Goal: Information Seeking & Learning: Learn about a topic

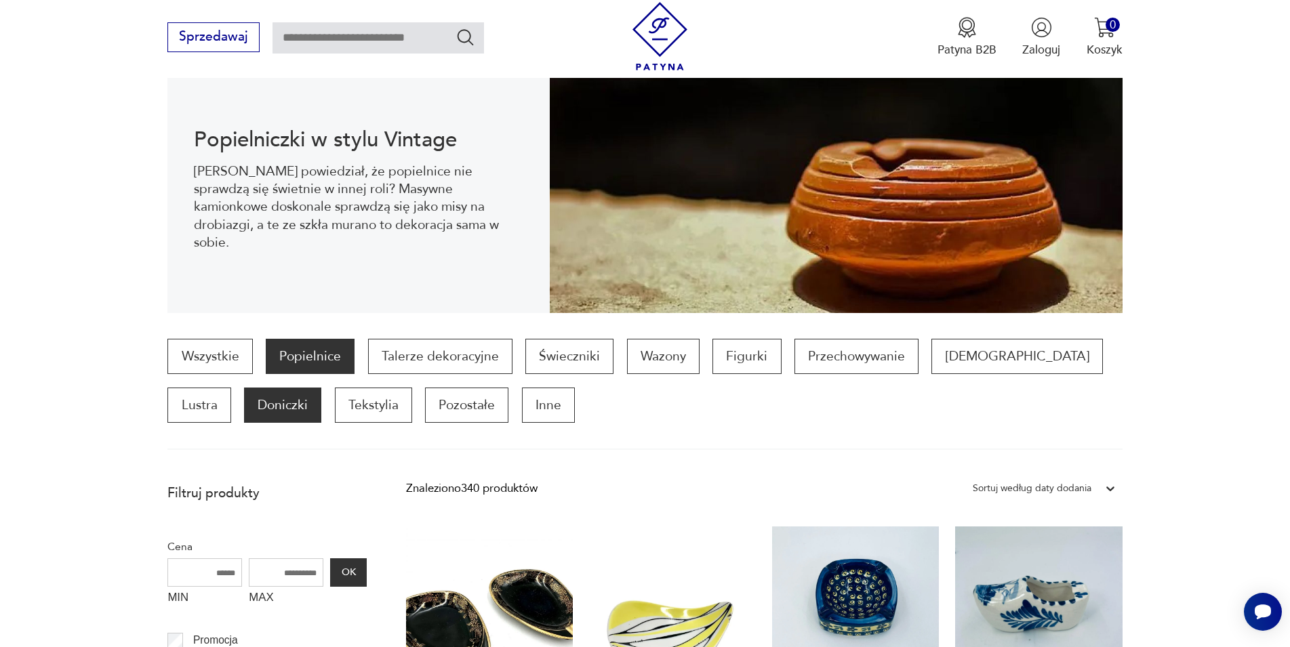
click at [244, 404] on p "Doniczki" at bounding box center [282, 405] width 77 height 35
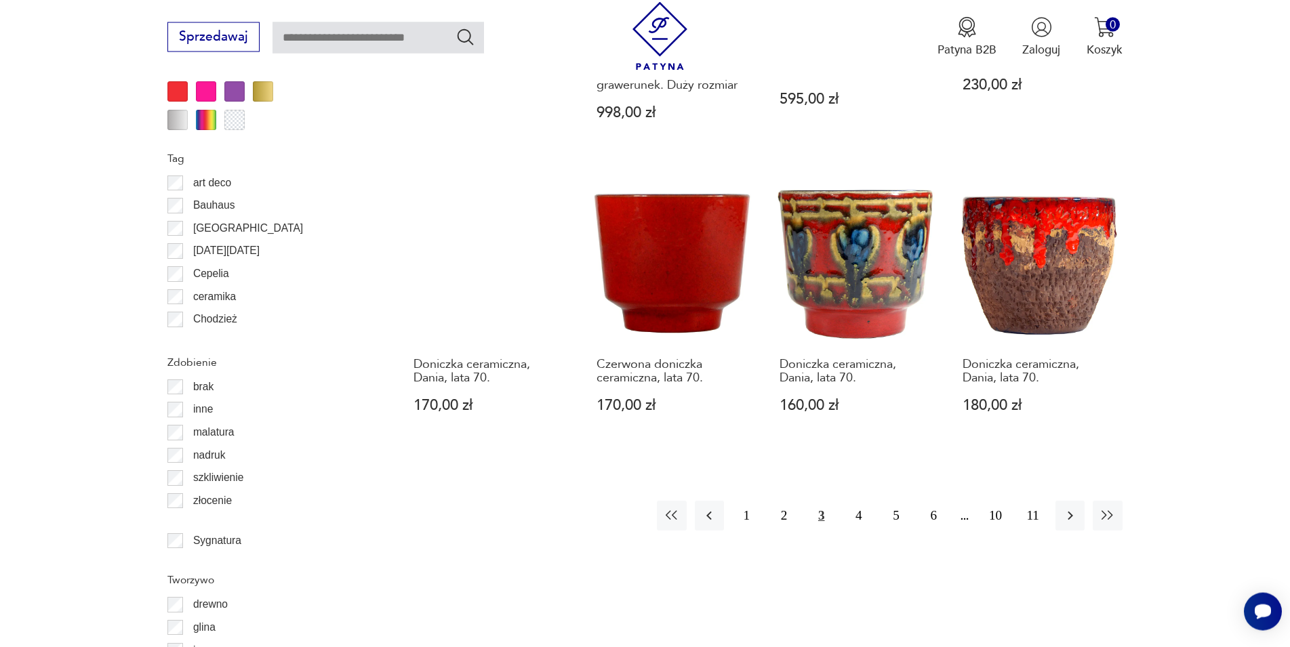
scroll to position [1557, 0]
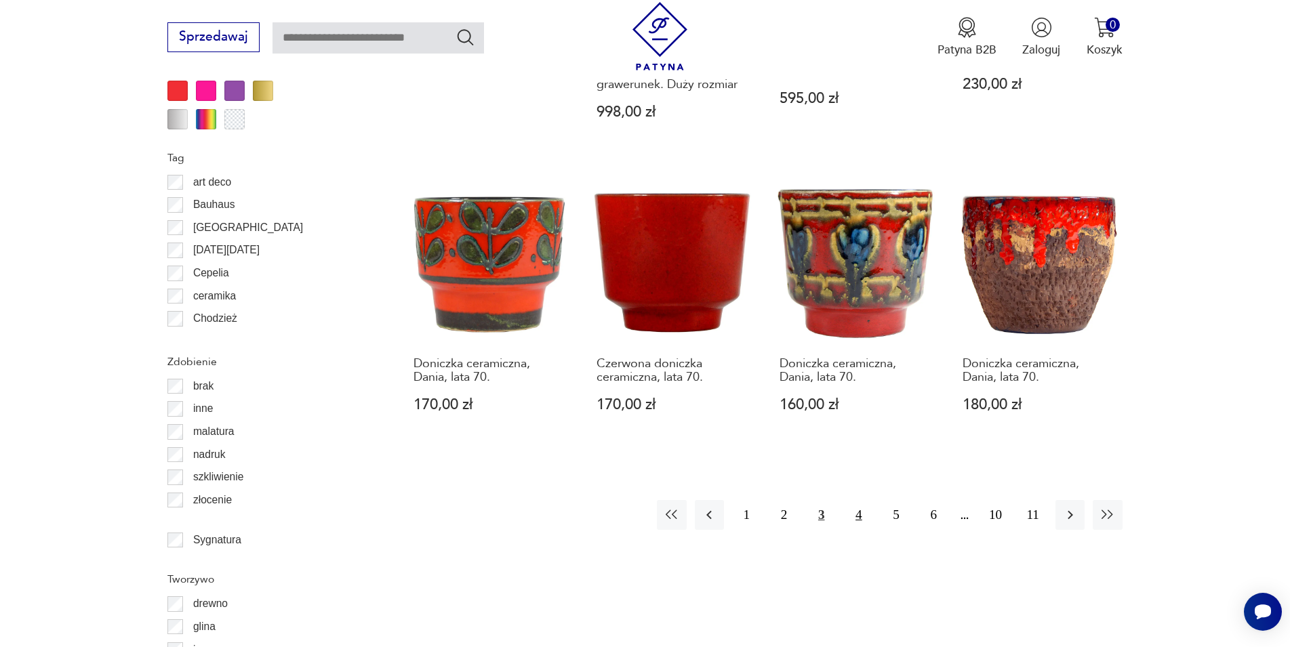
click at [859, 502] on button "4" at bounding box center [858, 514] width 29 height 29
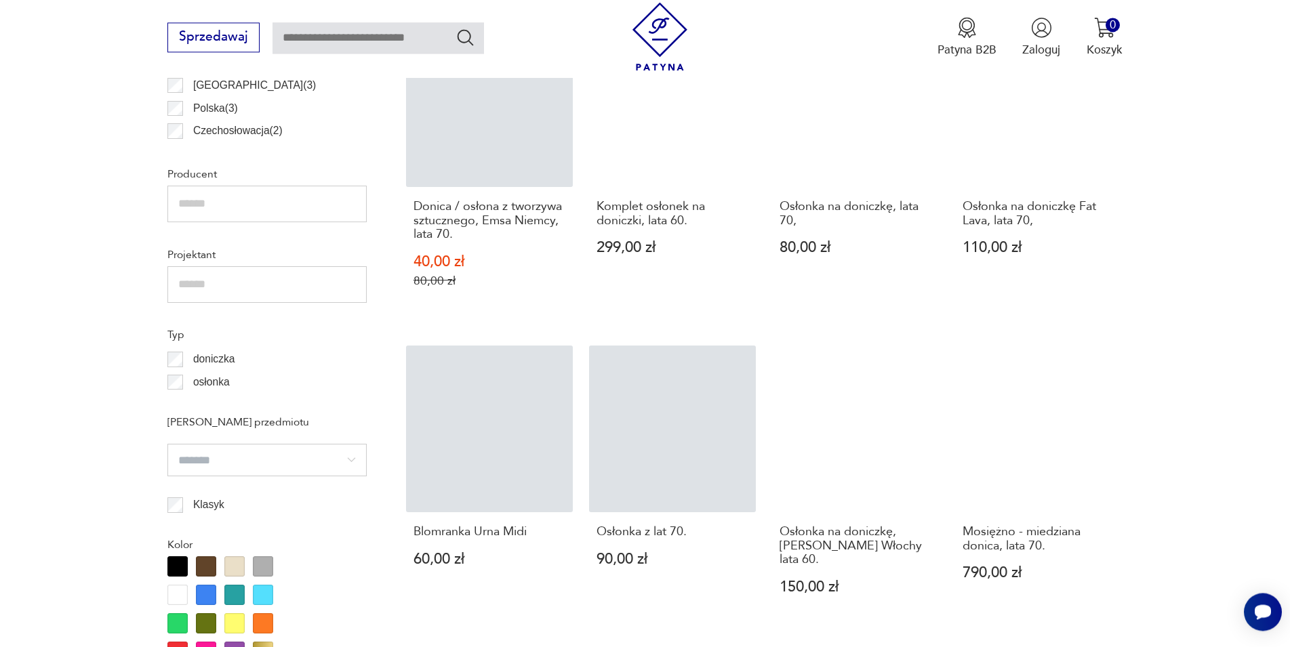
scroll to position [1419, 0]
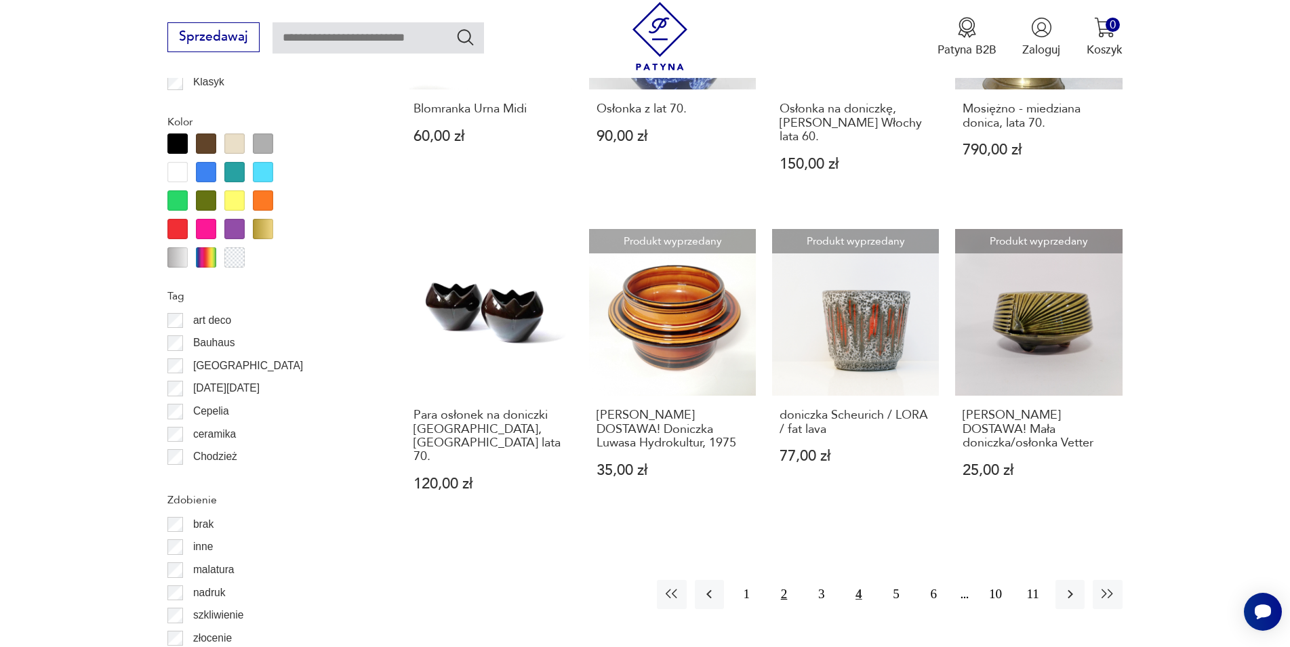
click at [783, 586] on button "2" at bounding box center [783, 594] width 29 height 29
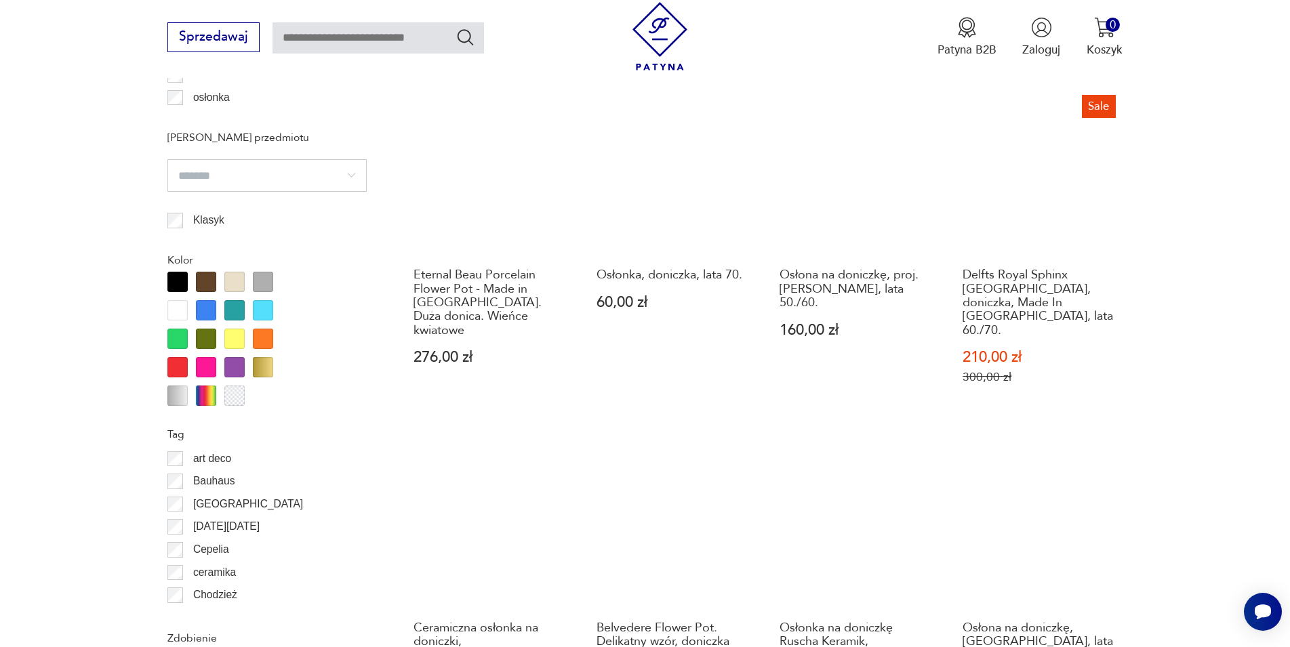
scroll to position [1696, 0]
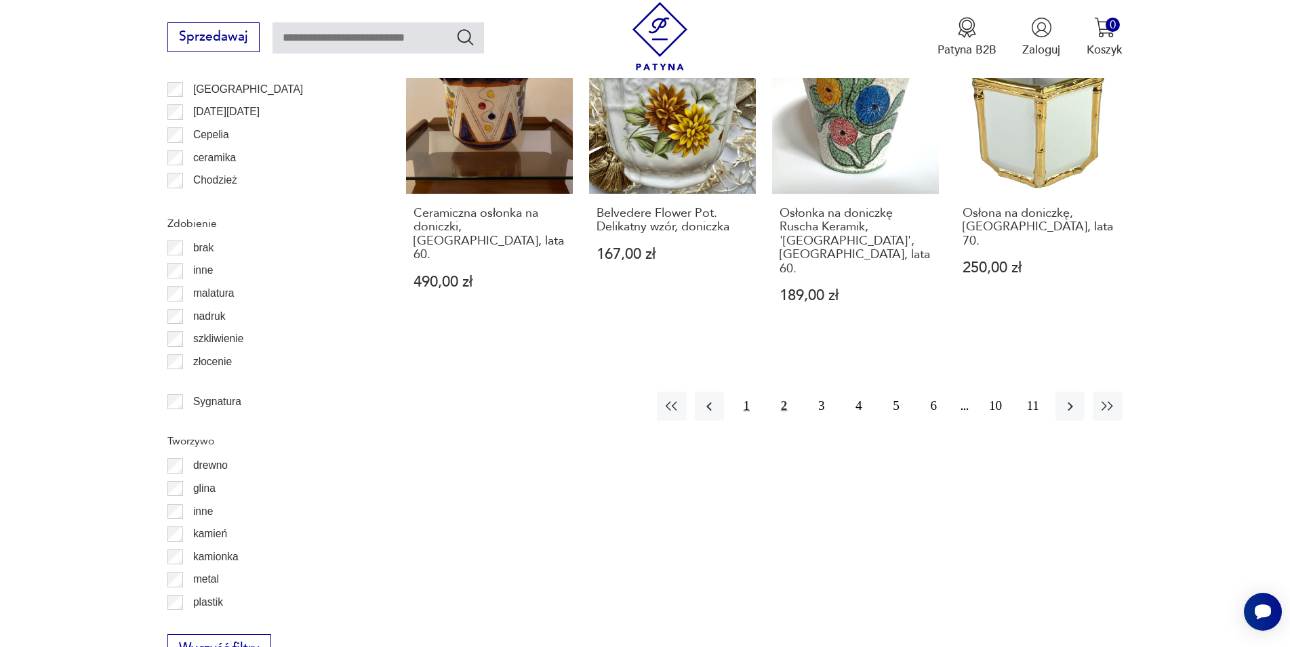
click at [746, 392] on button "1" at bounding box center [746, 406] width 29 height 29
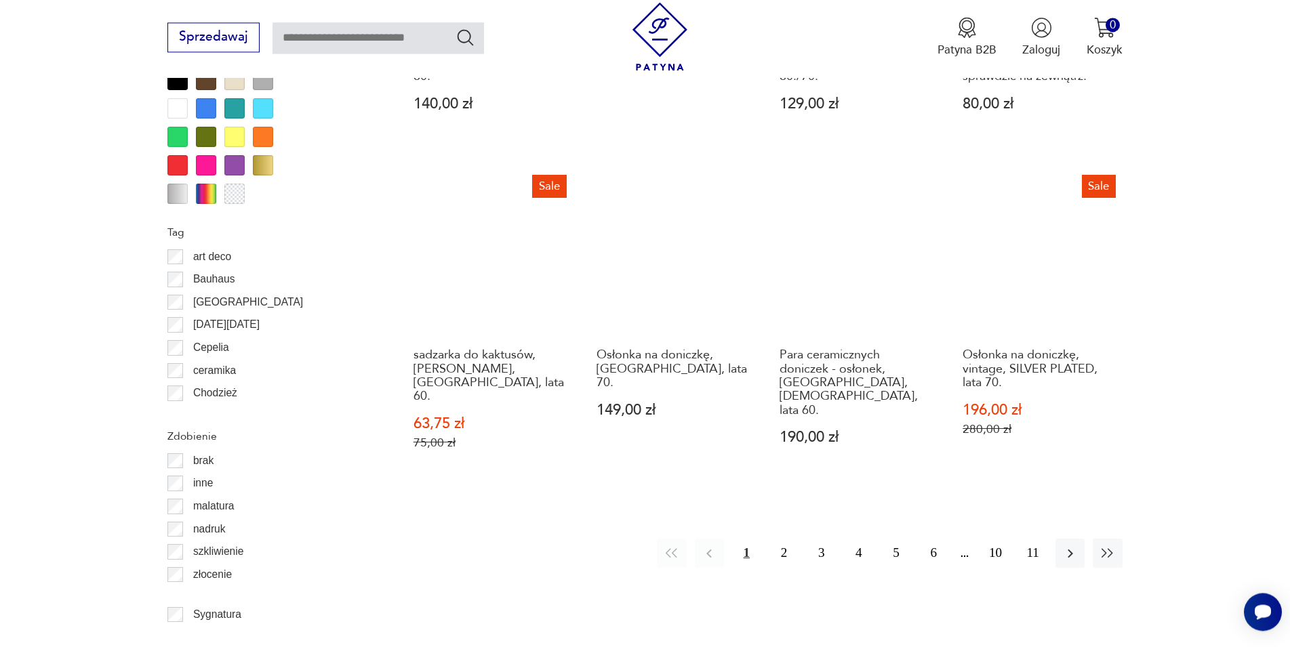
scroll to position [1488, 0]
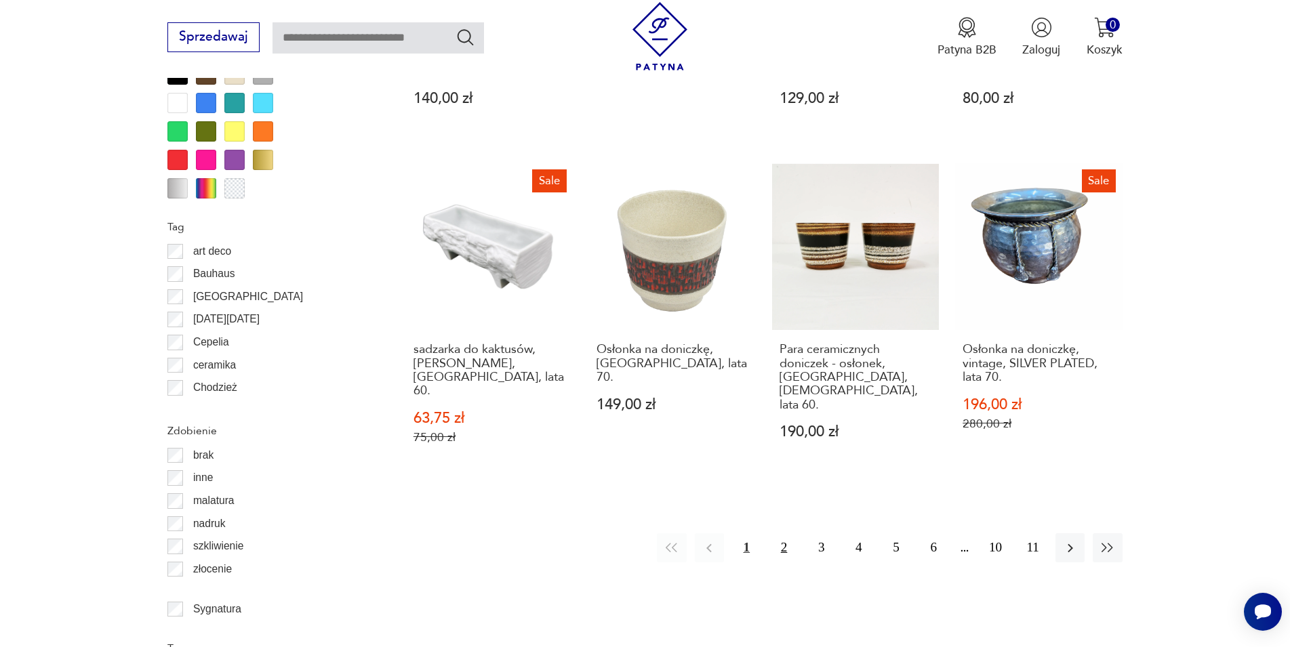
click at [783, 533] on button "2" at bounding box center [783, 547] width 29 height 29
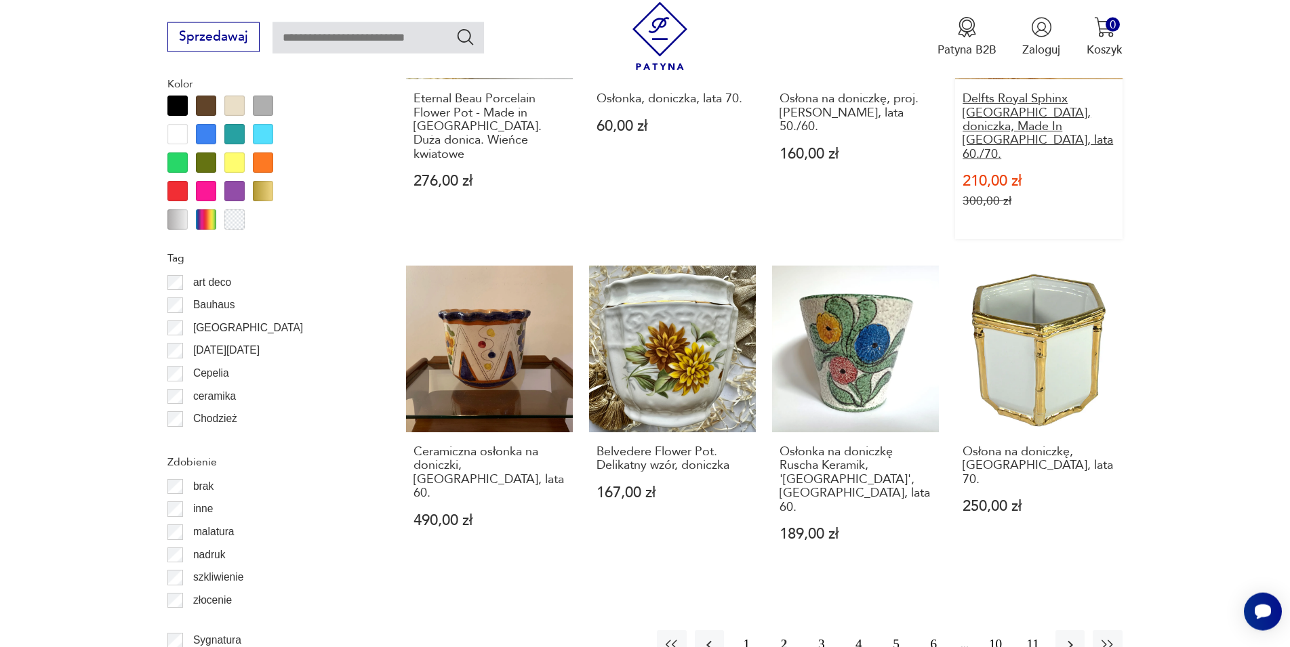
scroll to position [1557, 0]
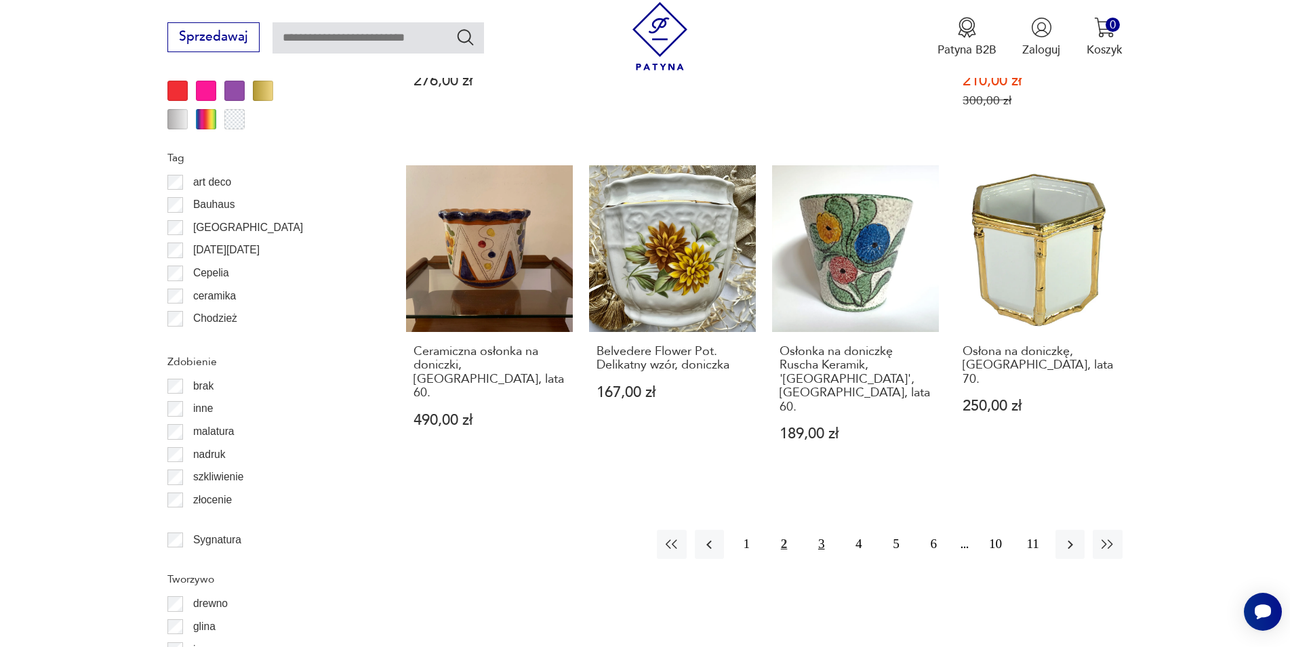
click at [815, 530] on button "3" at bounding box center [820, 544] width 29 height 29
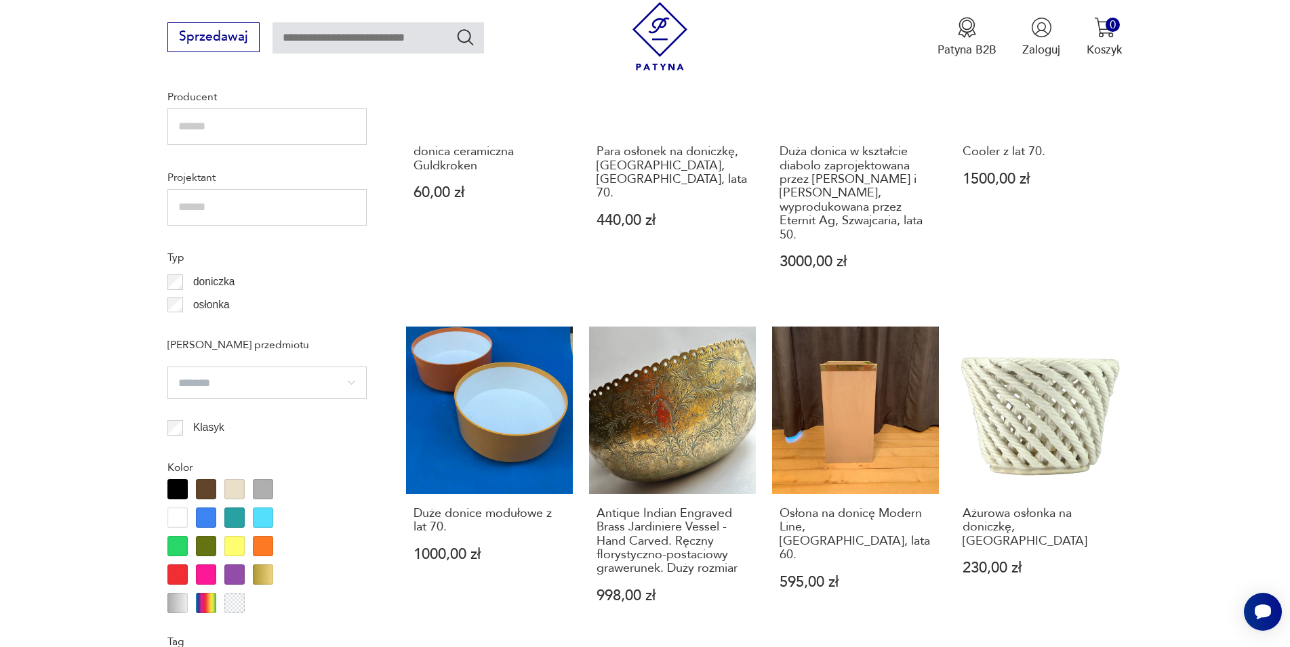
scroll to position [1419, 0]
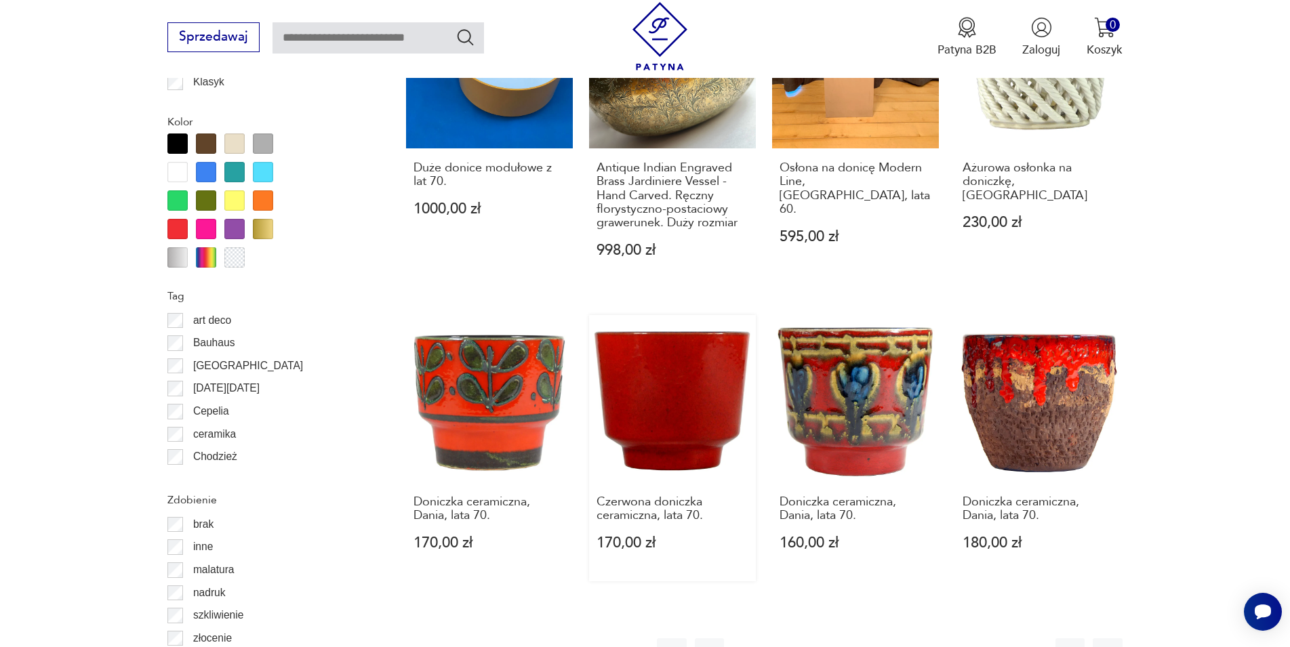
click at [716, 392] on link "Czerwona doniczka ceramiczna, lata 70. 170,00 zł" at bounding box center [672, 448] width 167 height 266
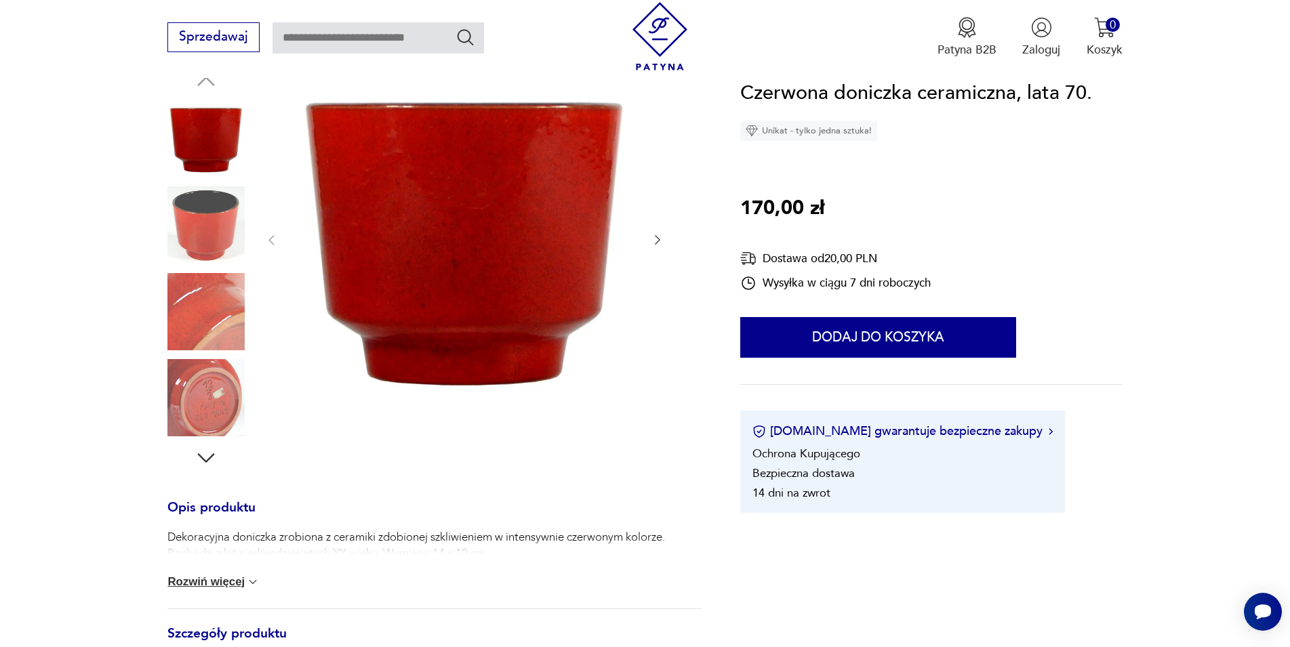
click at [657, 241] on icon "button" at bounding box center [658, 240] width 14 height 14
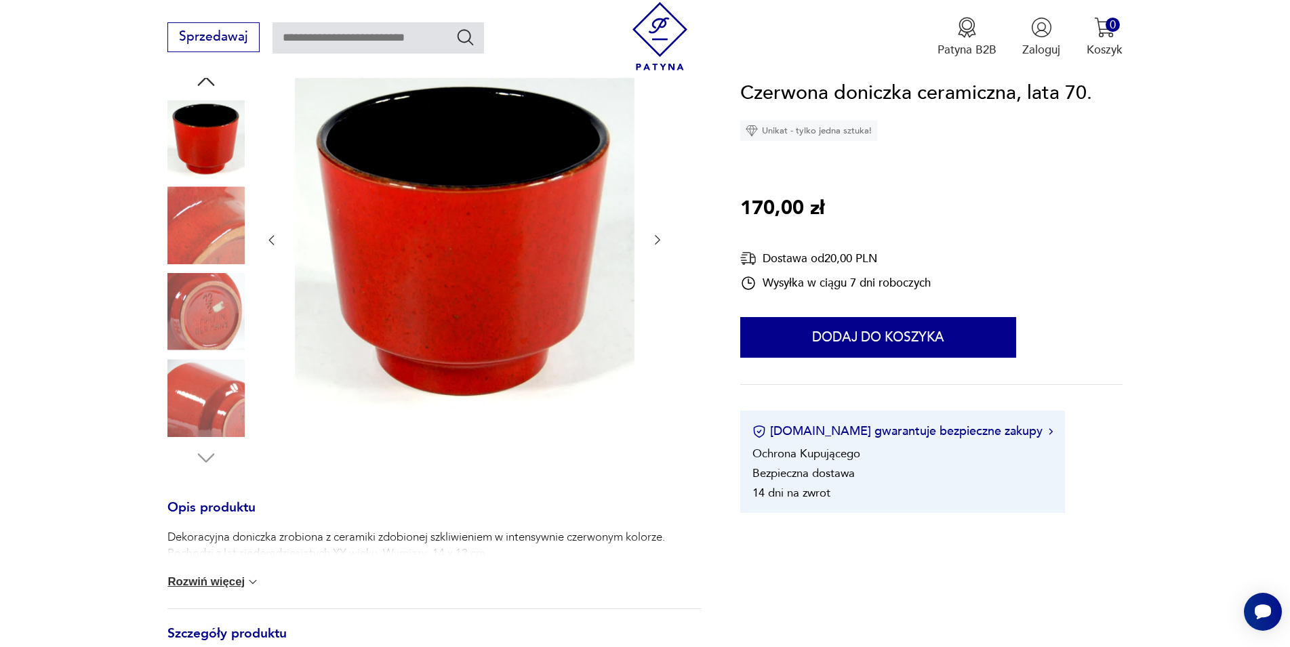
click at [657, 241] on icon "button" at bounding box center [658, 240] width 14 height 14
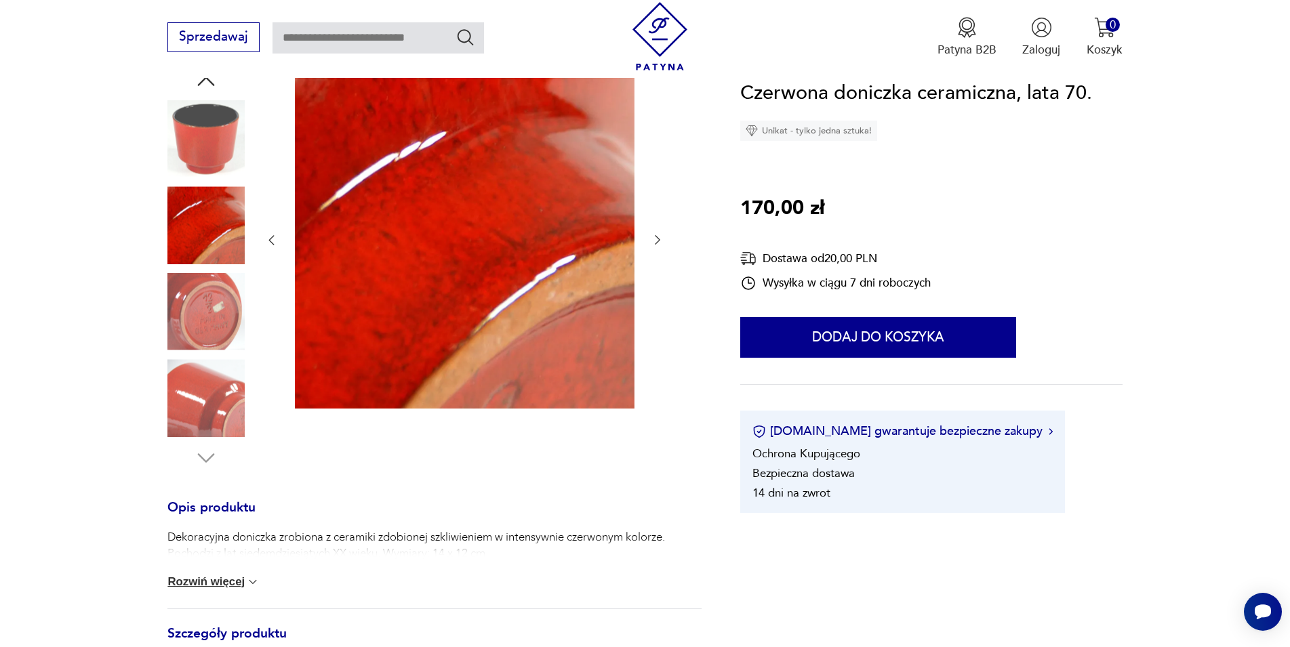
click at [657, 241] on icon "button" at bounding box center [658, 240] width 14 height 14
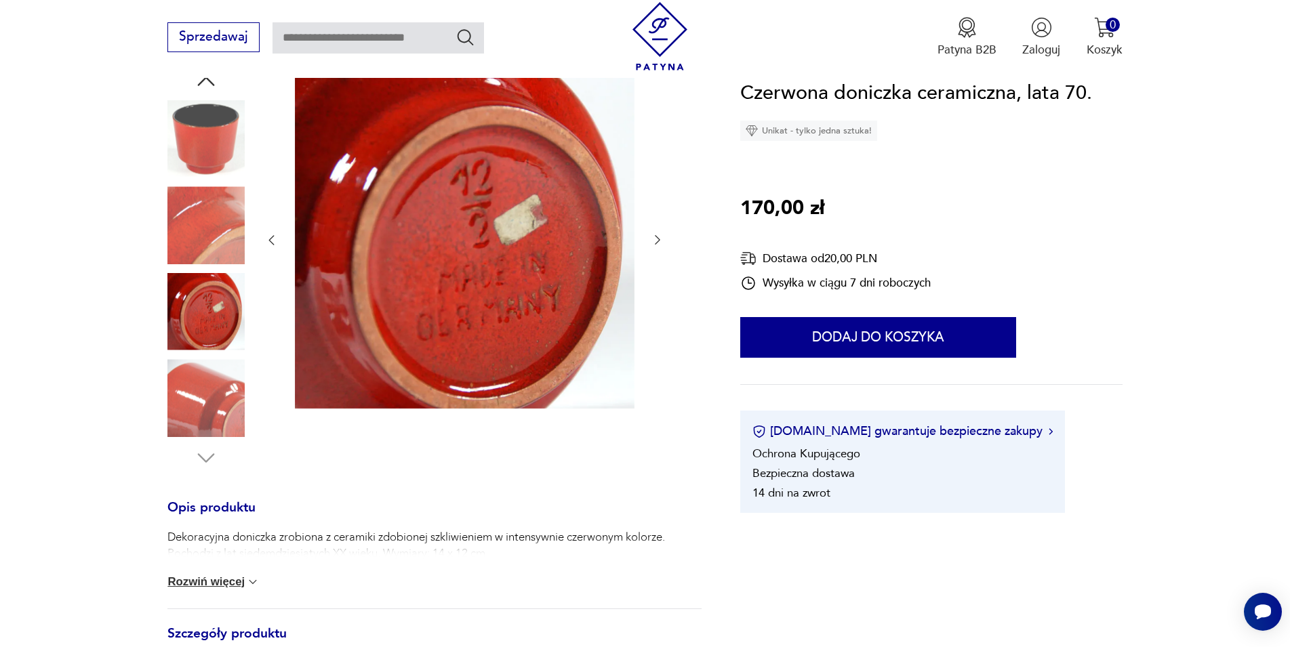
click at [657, 241] on icon "button" at bounding box center [658, 240] width 14 height 14
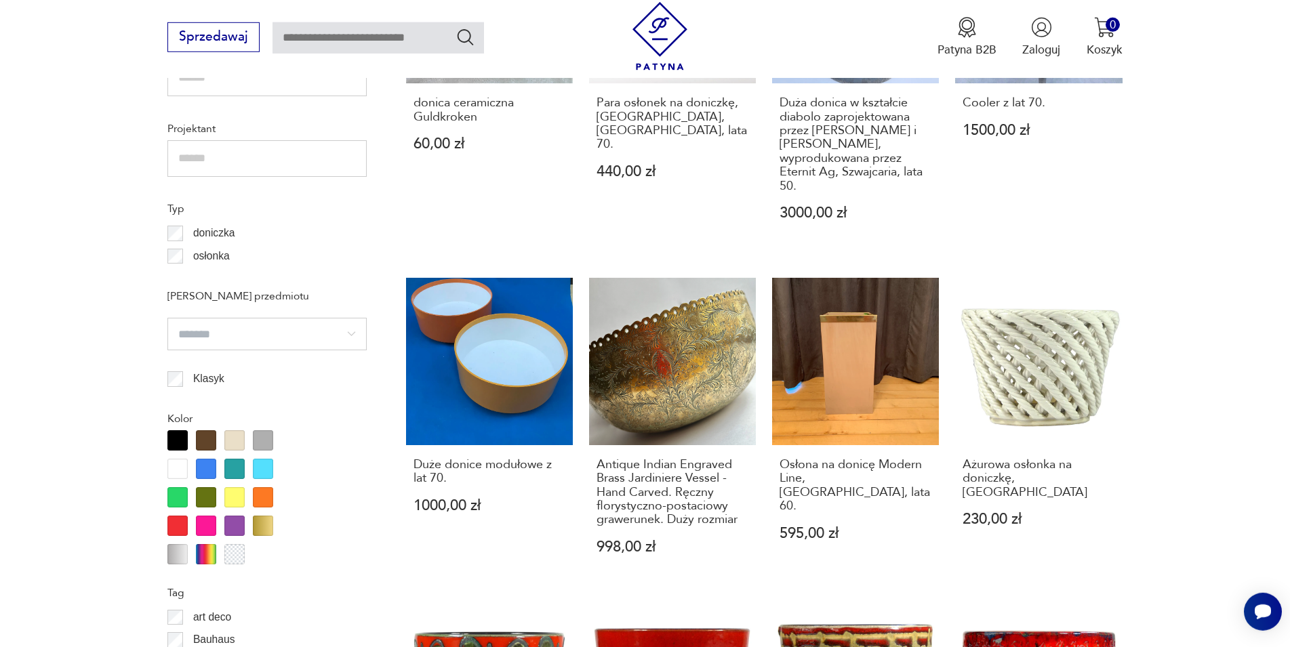
scroll to position [1814, 0]
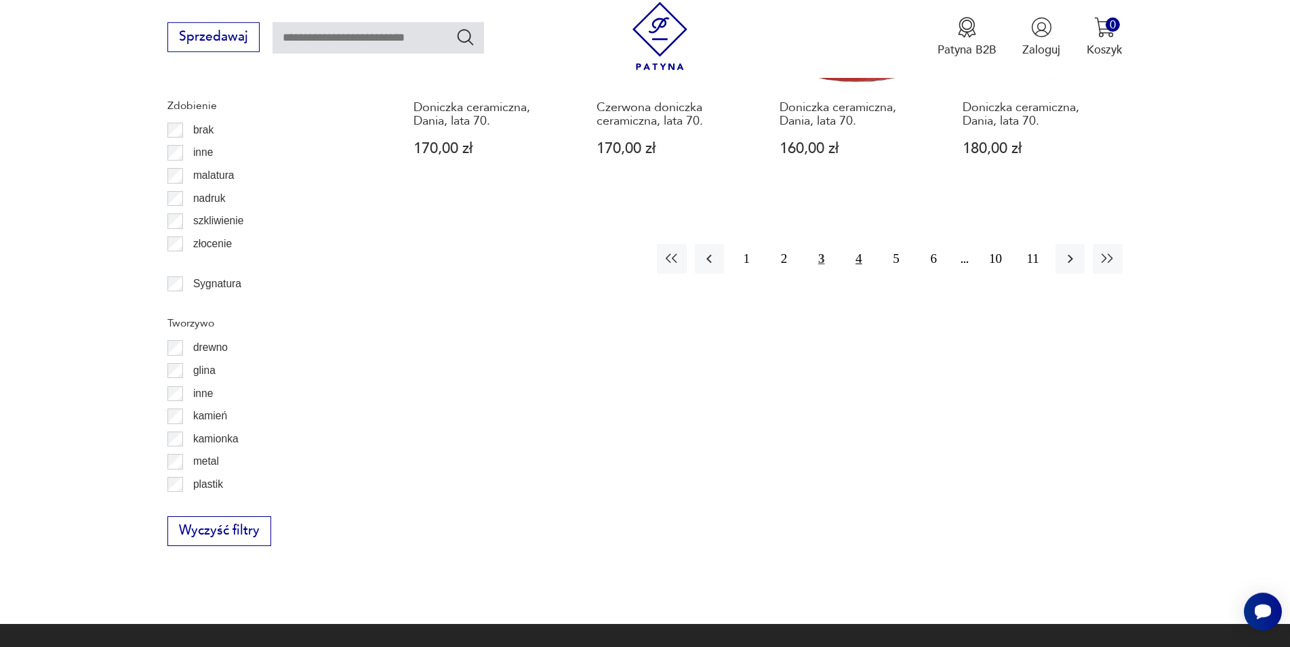
click at [858, 244] on button "4" at bounding box center [858, 258] width 29 height 29
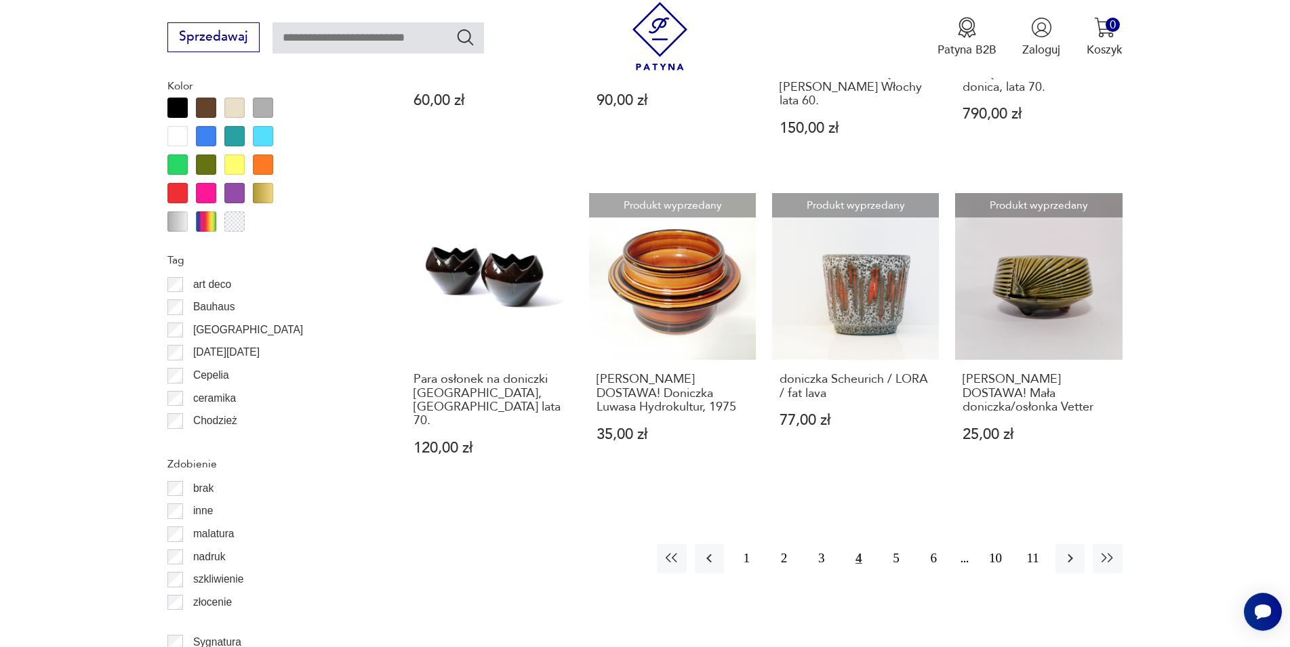
scroll to position [1488, 0]
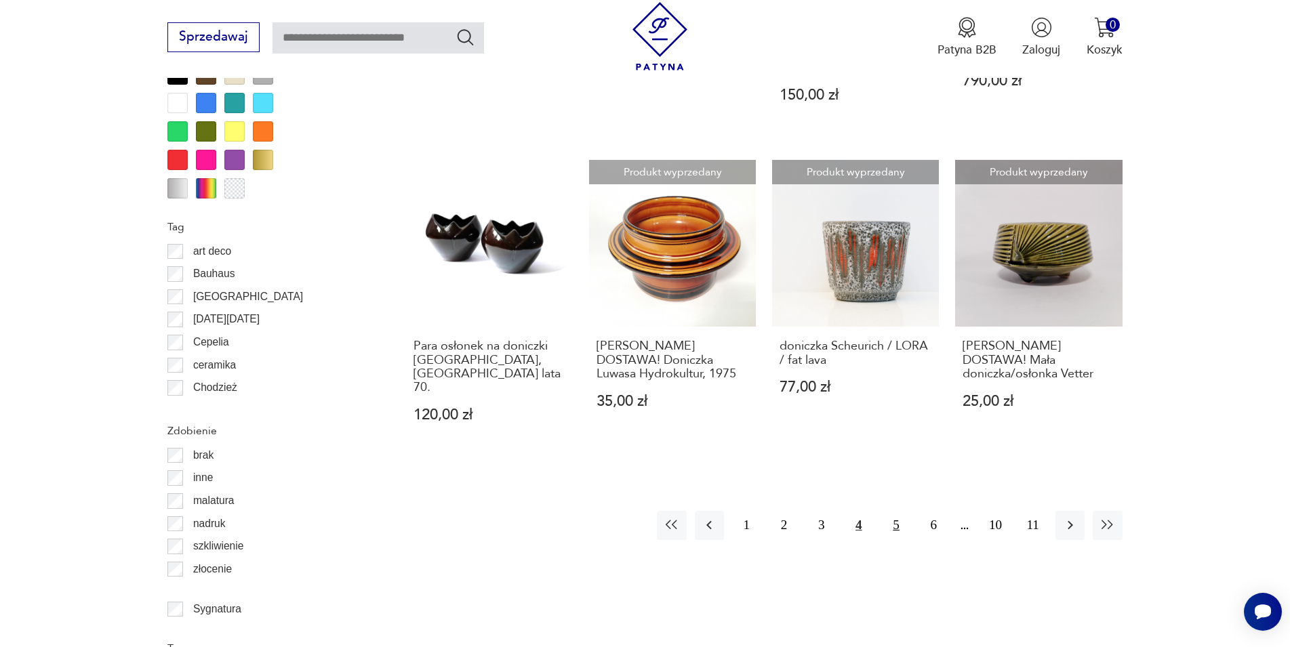
click at [901, 515] on button "5" at bounding box center [896, 525] width 29 height 29
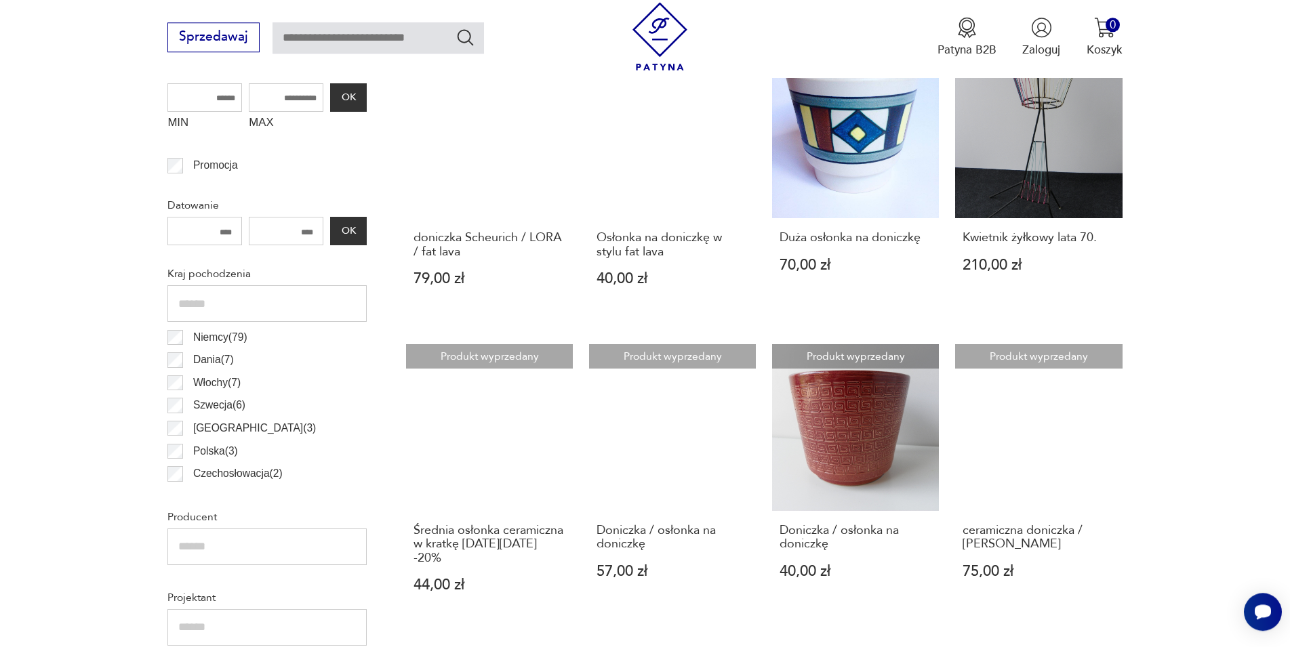
scroll to position [590, 0]
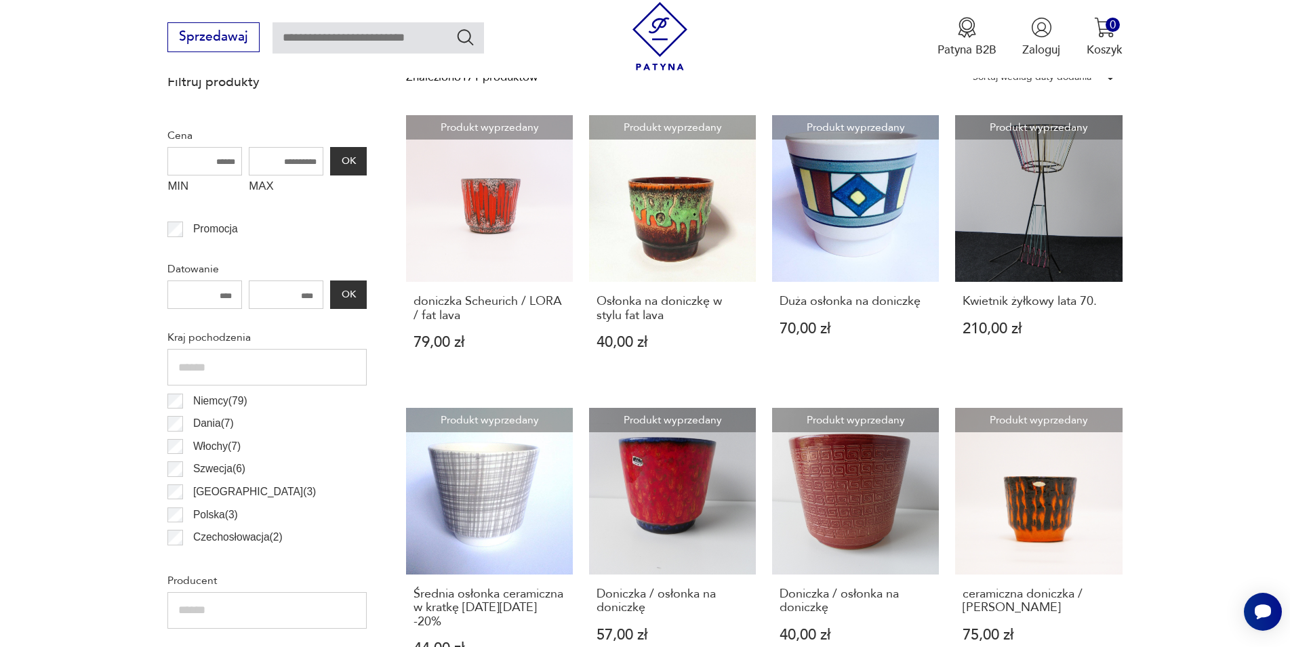
click at [417, 36] on input "text" at bounding box center [377, 37] width 211 height 31
type input "**********"
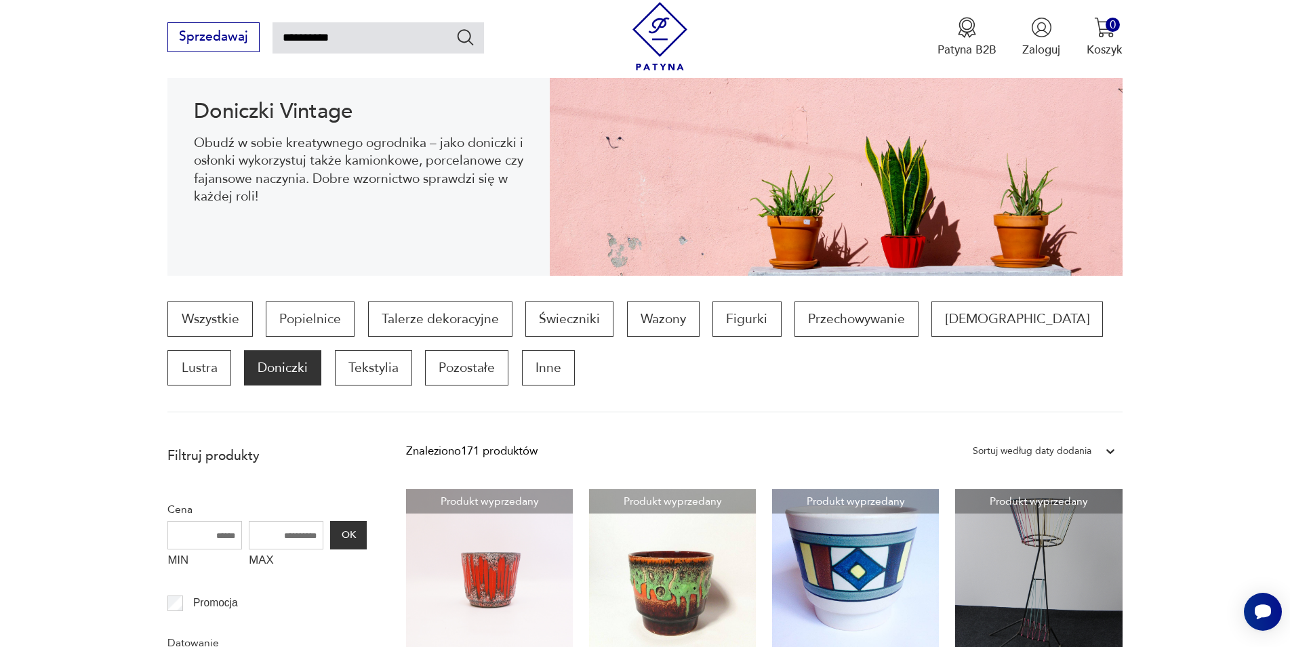
type input "**********"
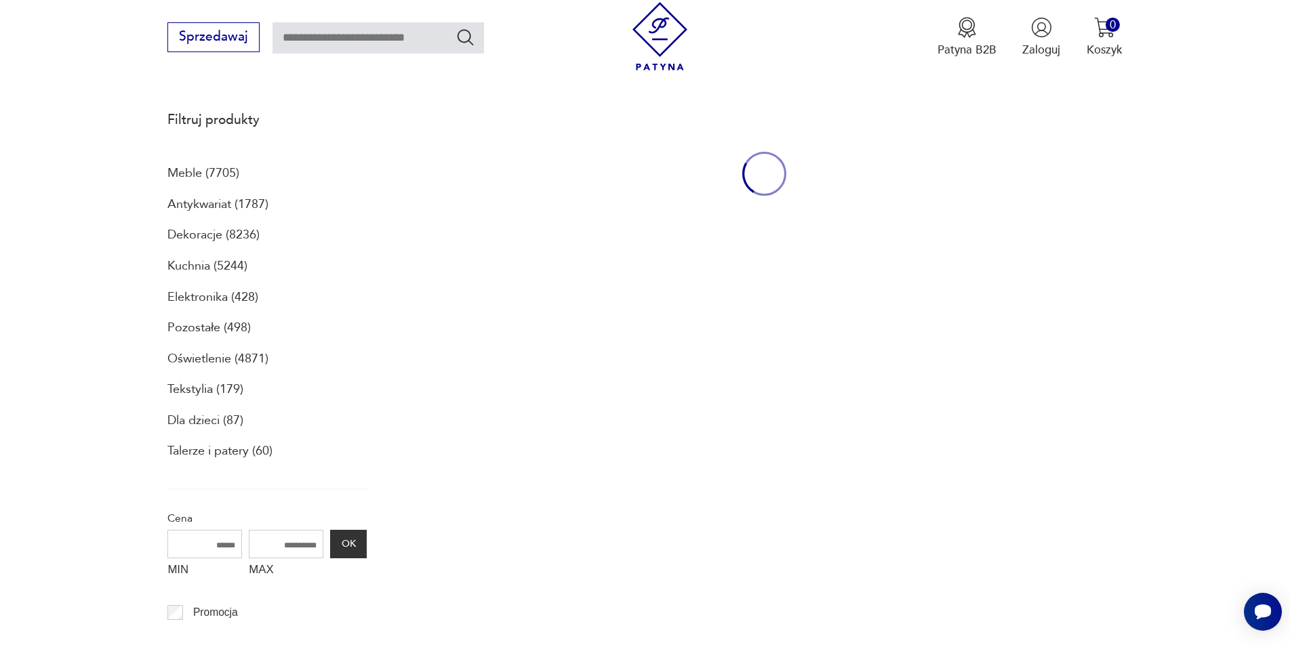
type input "**********"
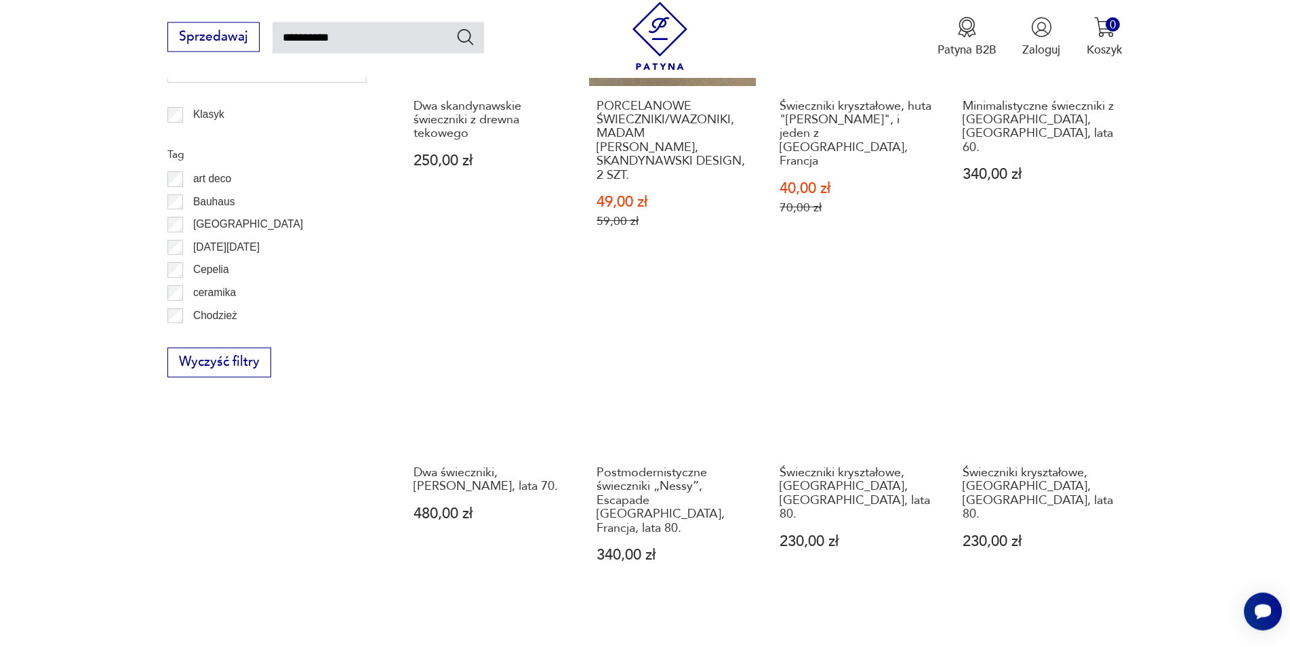
scroll to position [1128, 0]
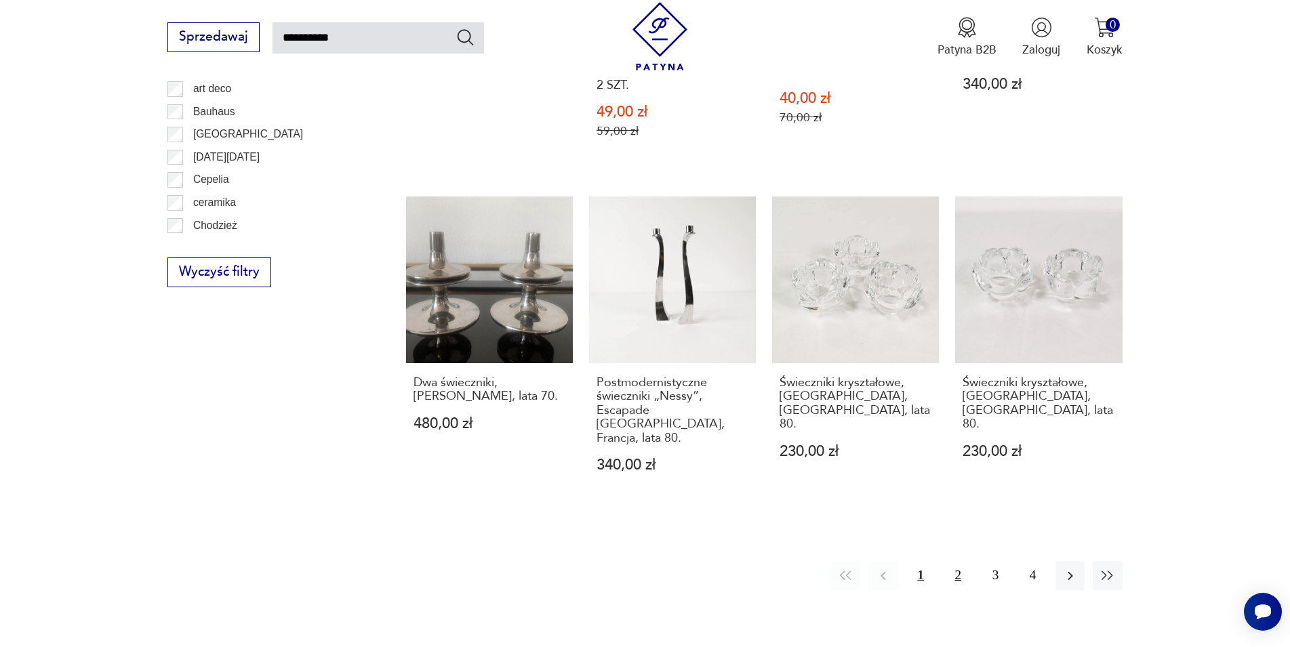
click at [956, 561] on button "2" at bounding box center [957, 575] width 29 height 29
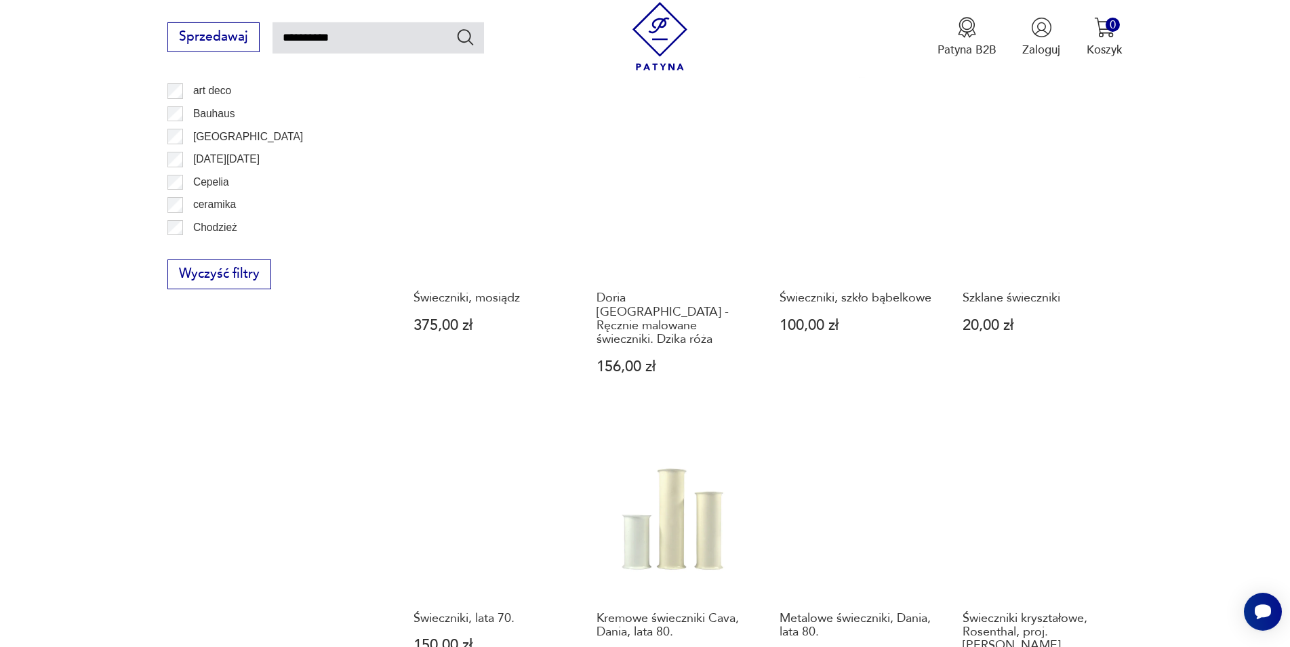
scroll to position [1046, 0]
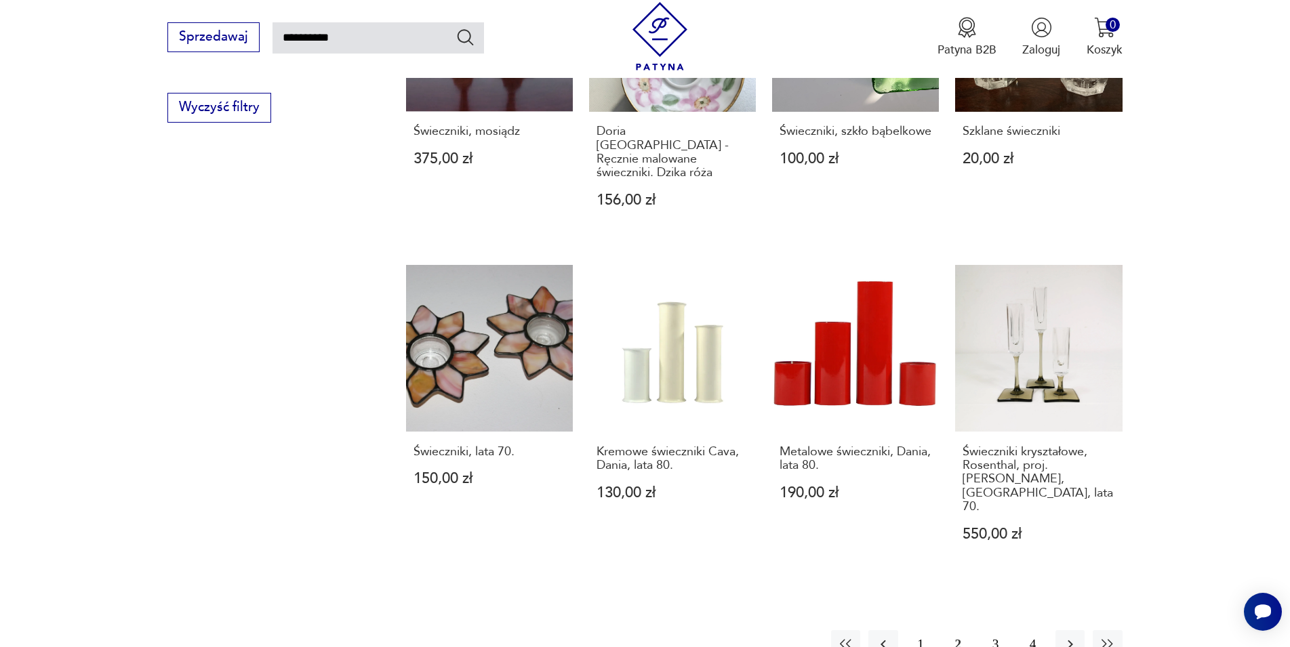
click at [991, 630] on button "3" at bounding box center [995, 644] width 29 height 29
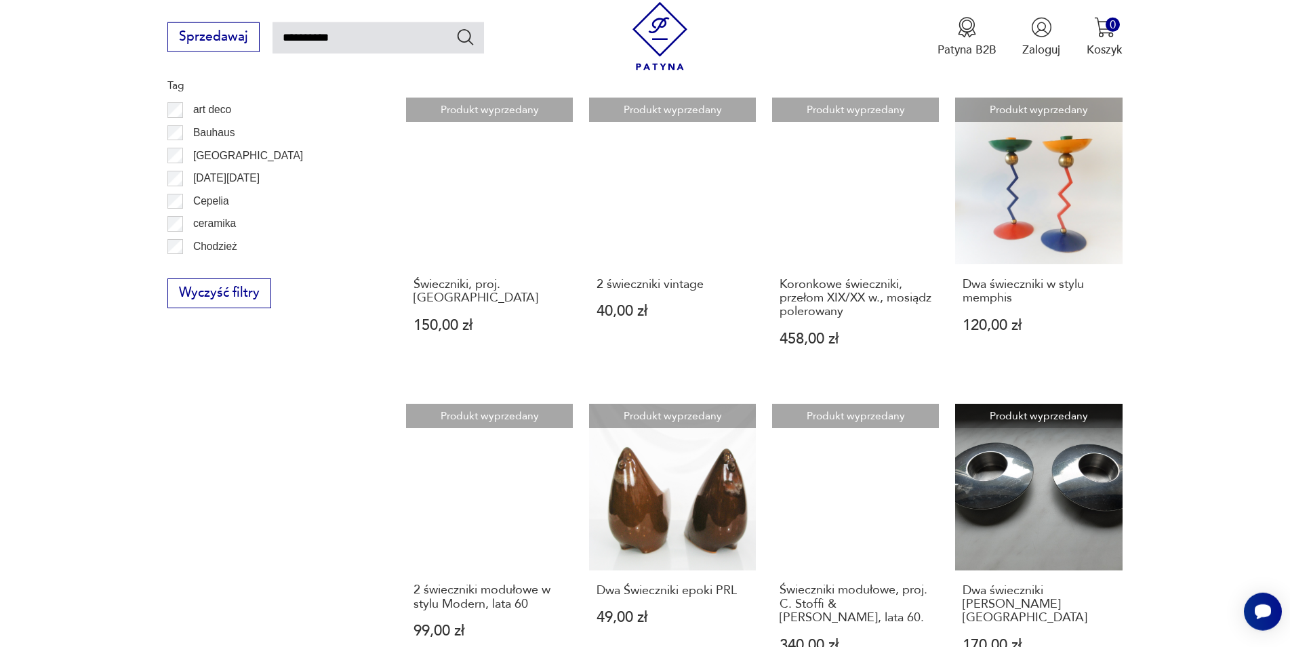
scroll to position [977, 0]
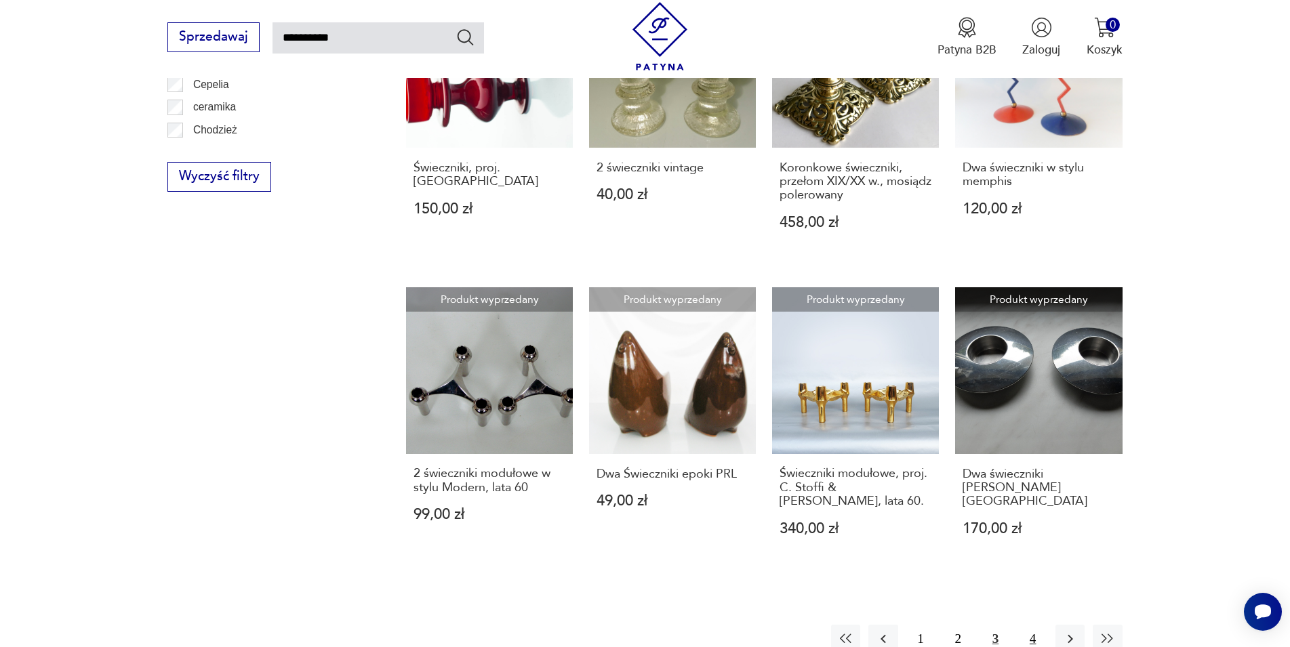
click at [1031, 625] on button "4" at bounding box center [1032, 639] width 29 height 29
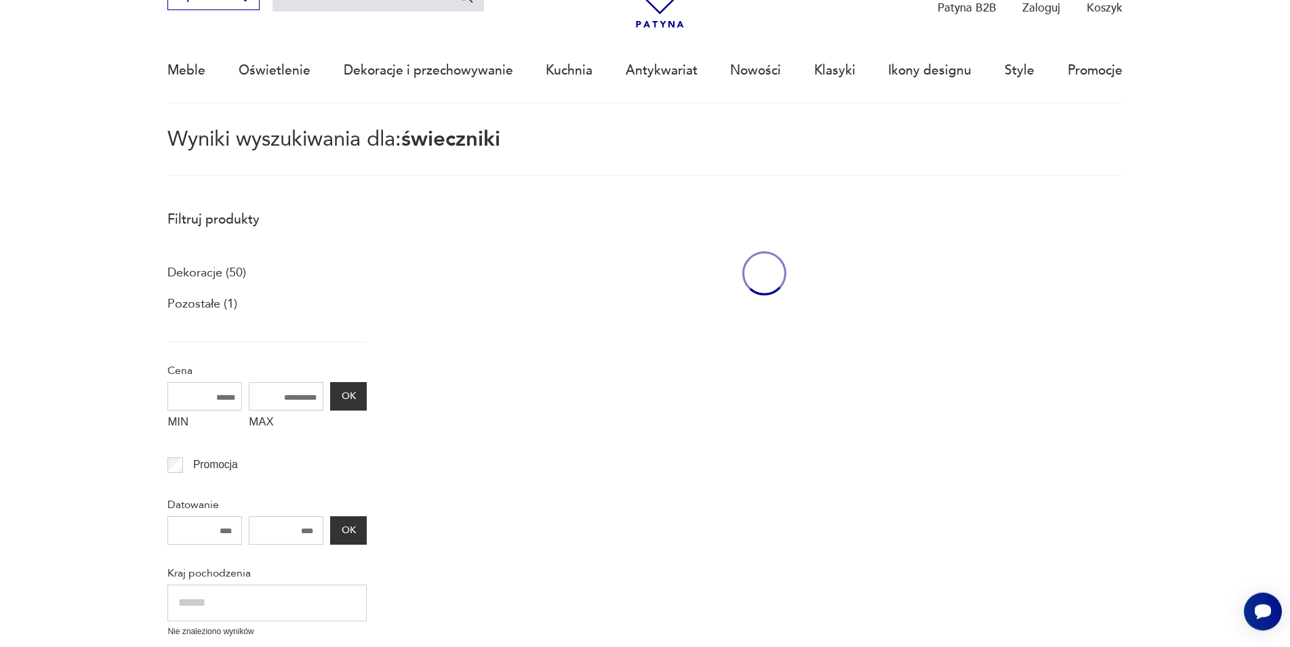
scroll to position [78, 0]
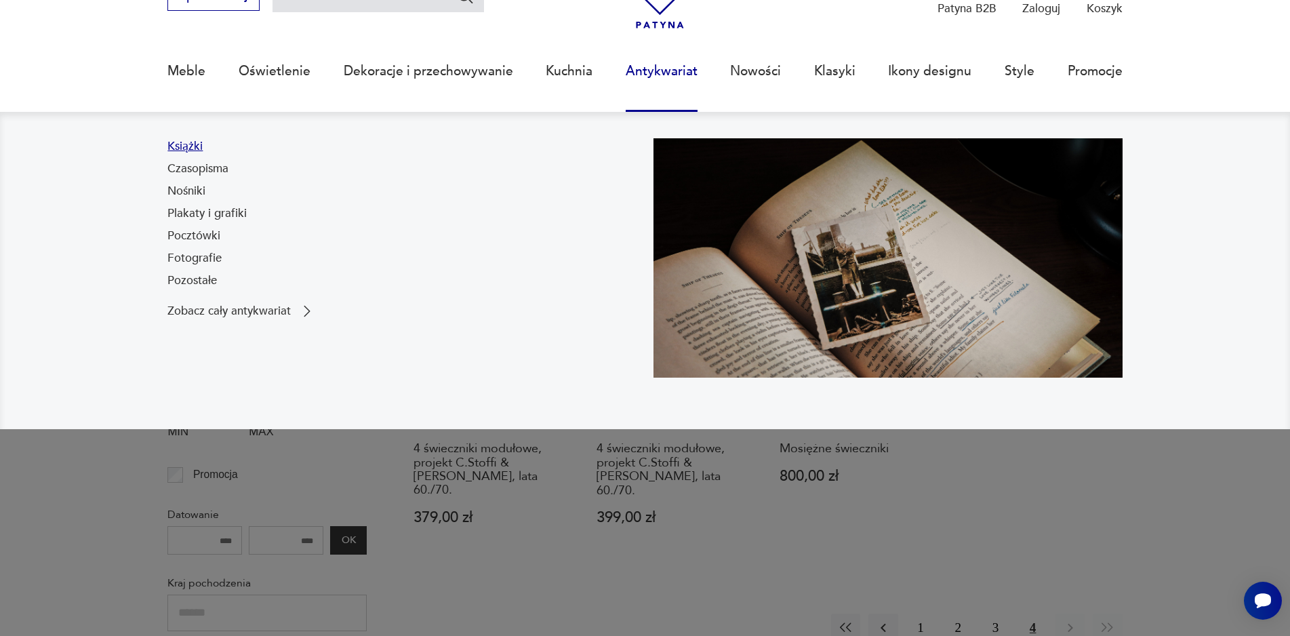
click at [190, 150] on link "Książki" at bounding box center [184, 146] width 35 height 16
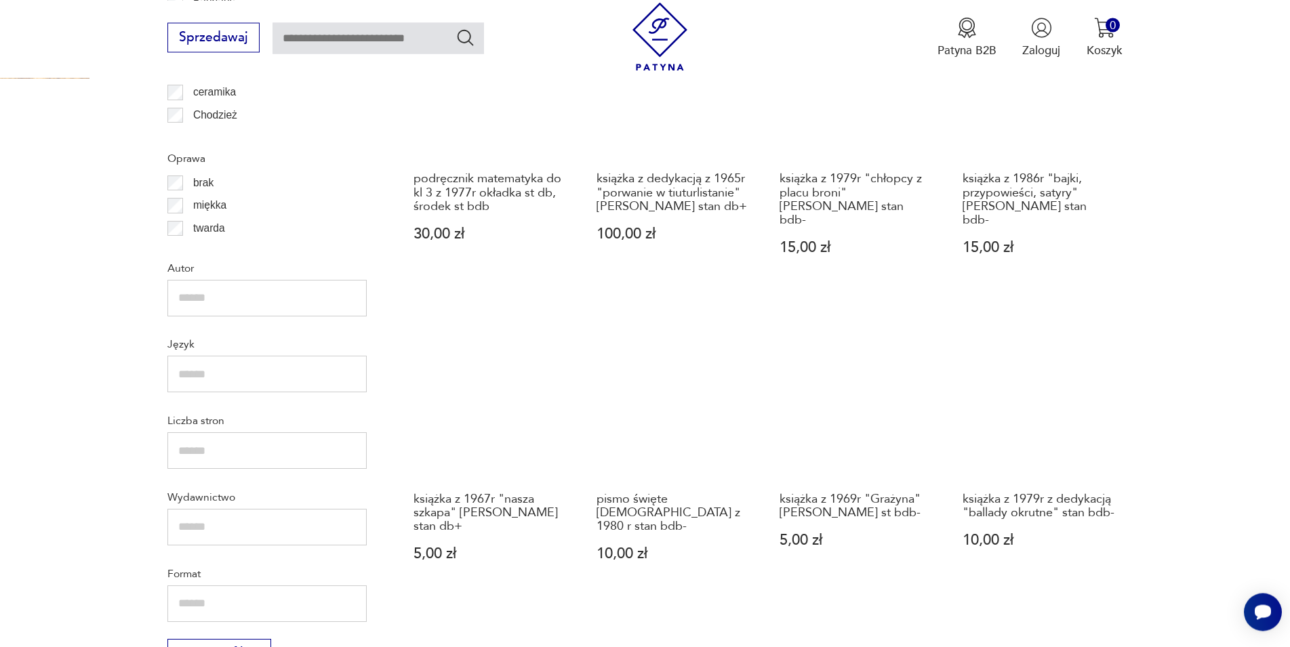
scroll to position [1438, 0]
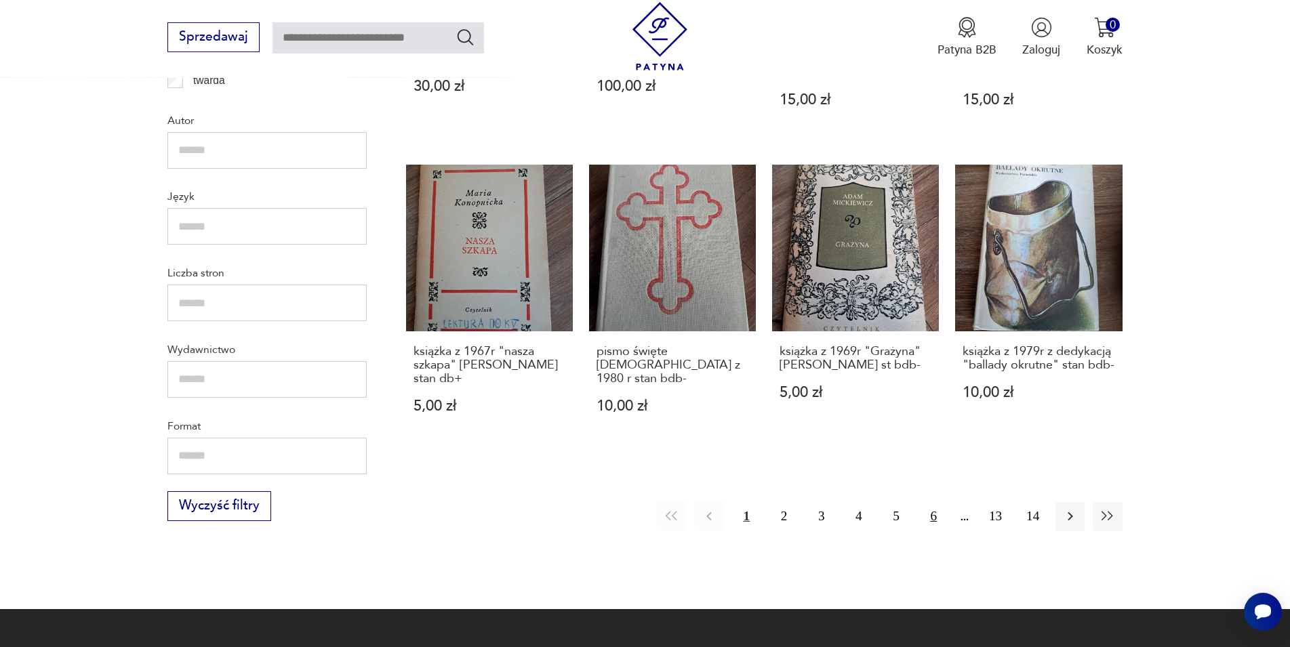
click at [927, 502] on button "6" at bounding box center [933, 516] width 29 height 29
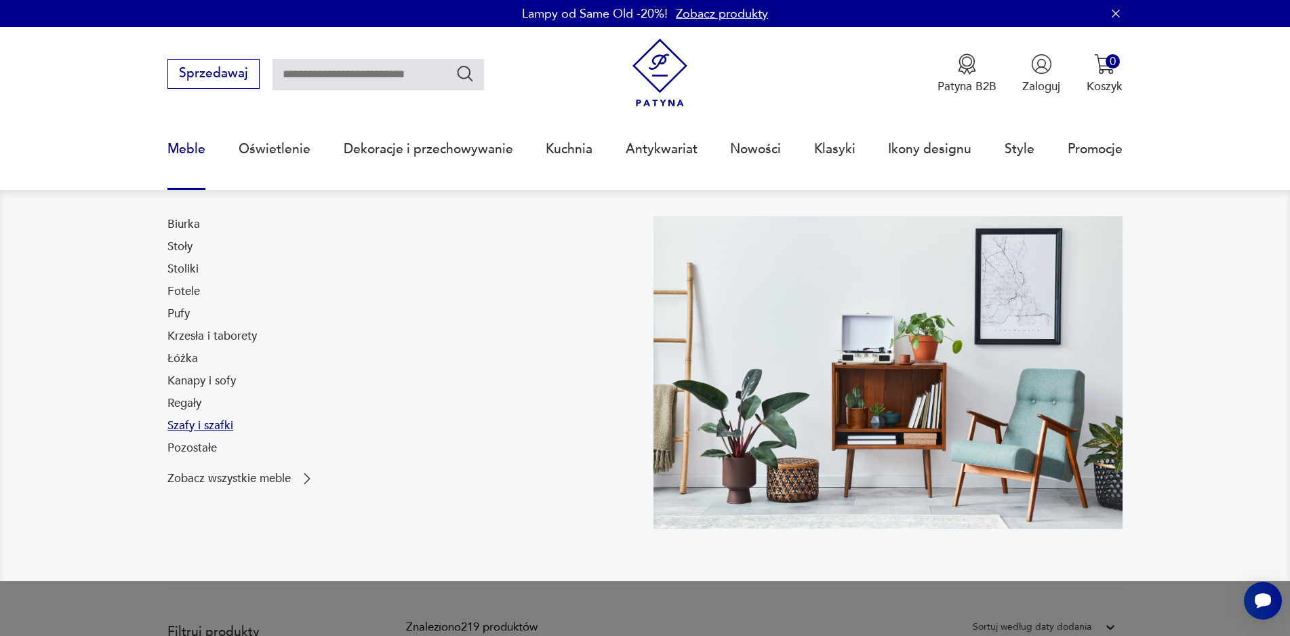
click at [203, 428] on link "Szafy i szafki" at bounding box center [200, 425] width 66 height 16
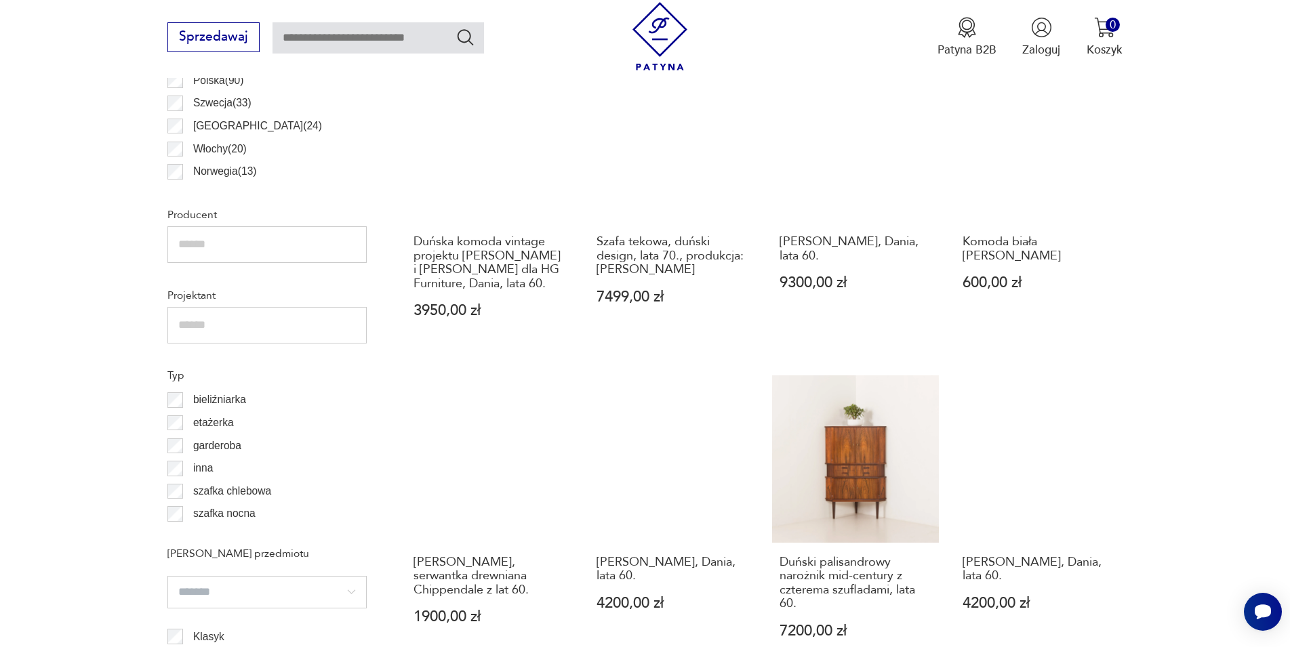
scroll to position [342, 0]
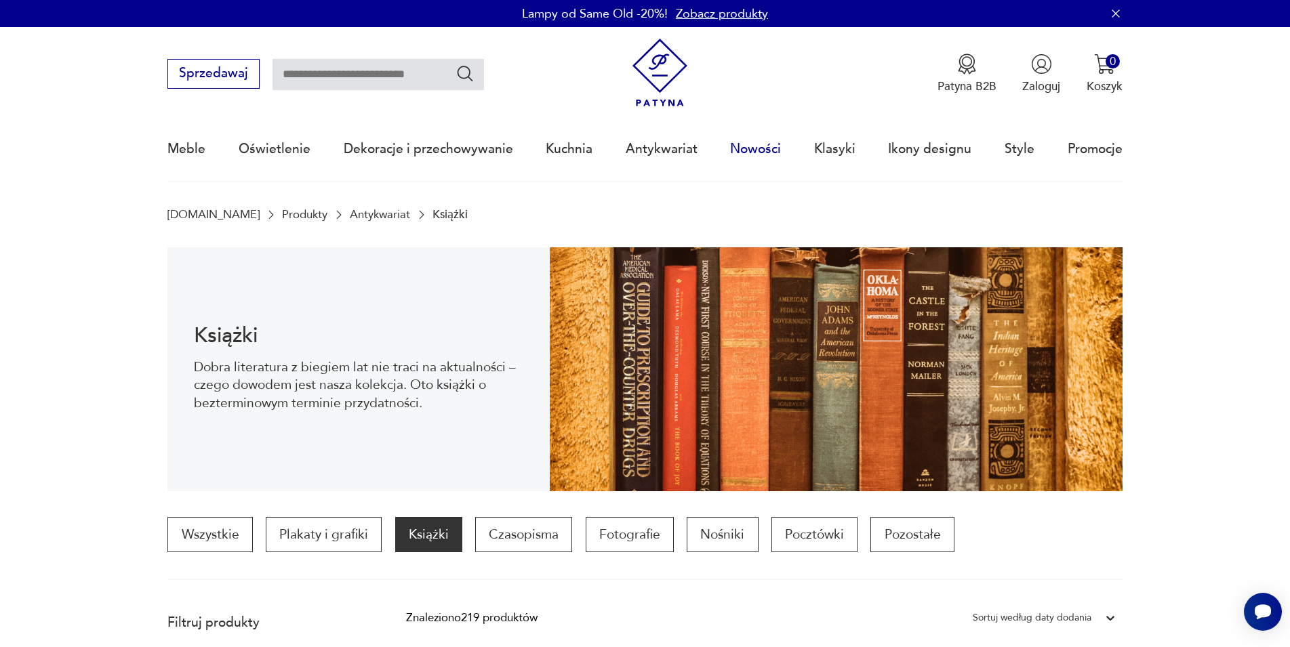
click at [767, 147] on link "Nowości" at bounding box center [755, 149] width 51 height 62
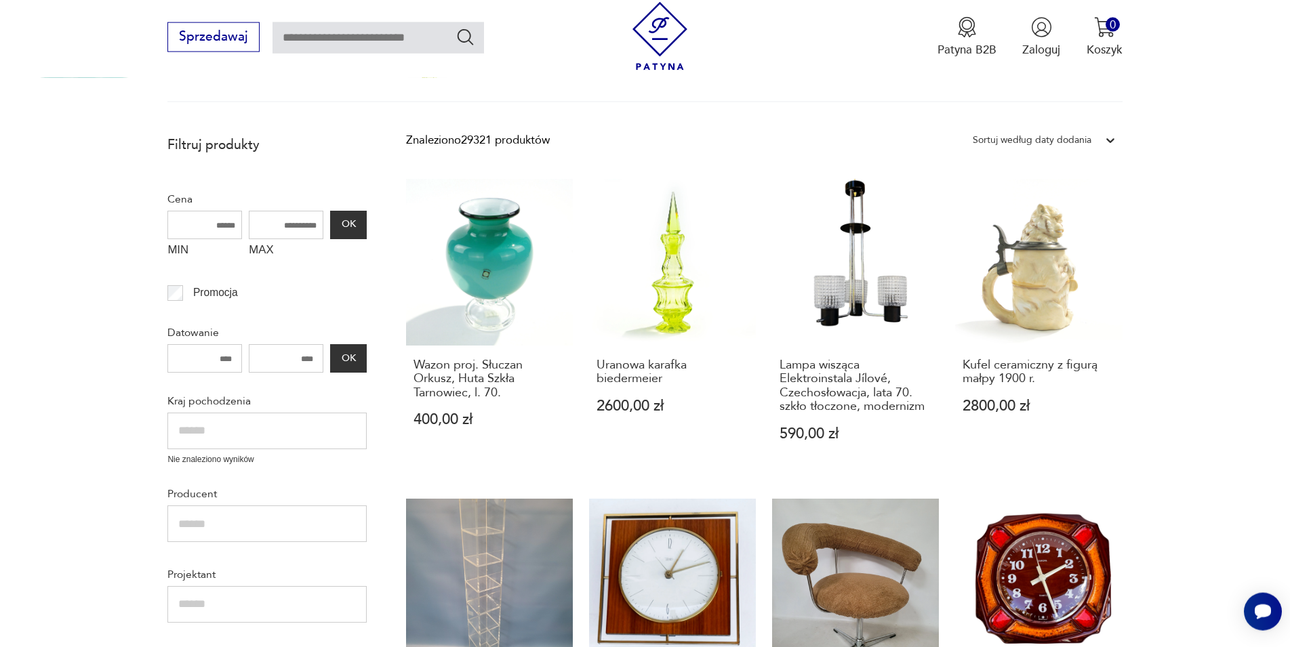
scroll to position [285, 0]
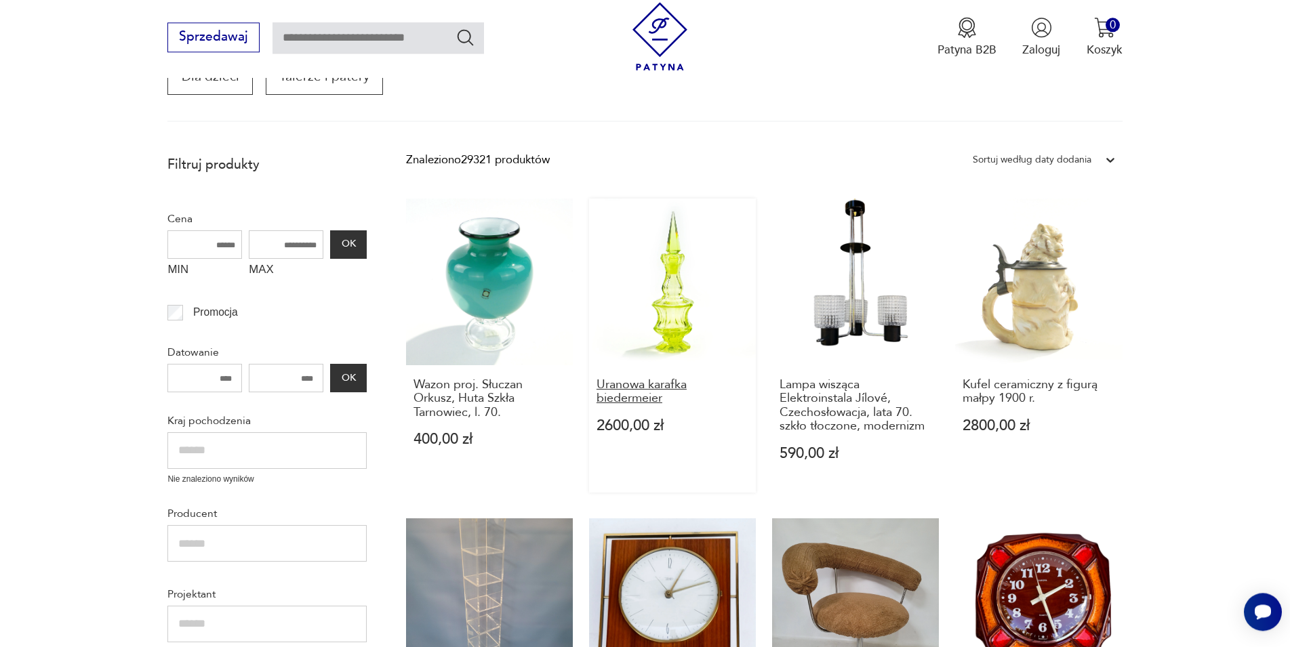
click at [670, 388] on h3 "Uranowa karafka biedermeier" at bounding box center [672, 392] width 152 height 28
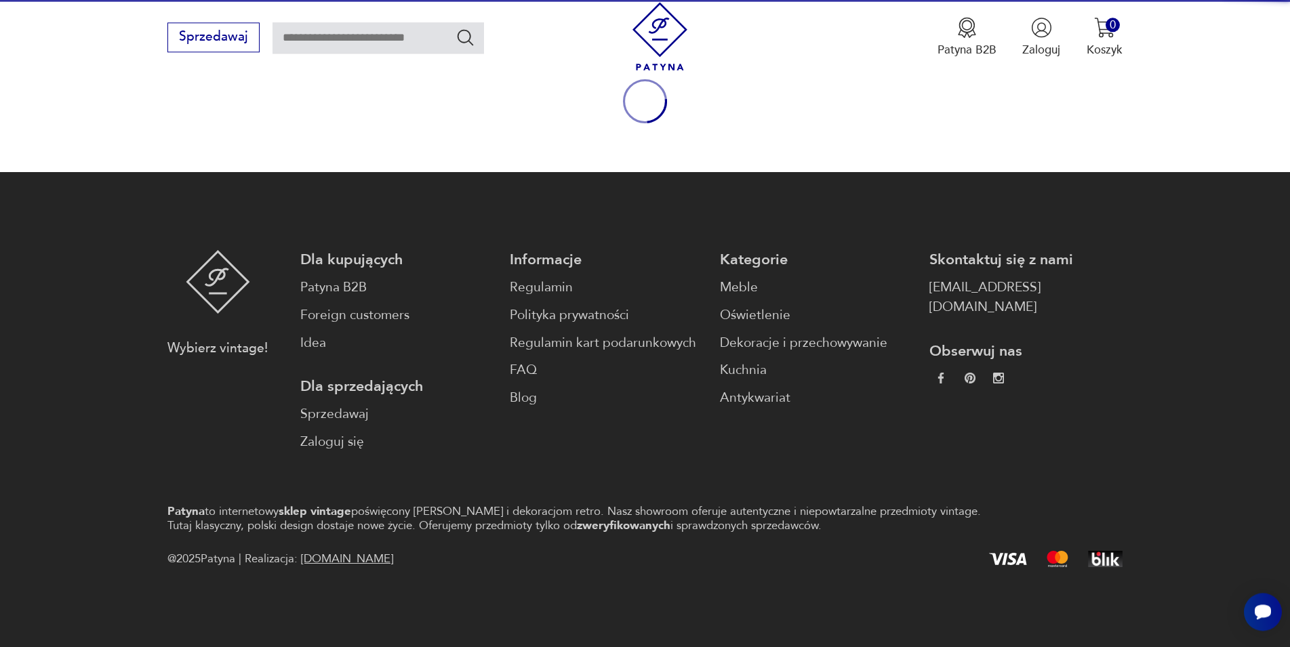
scroll to position [178, 0]
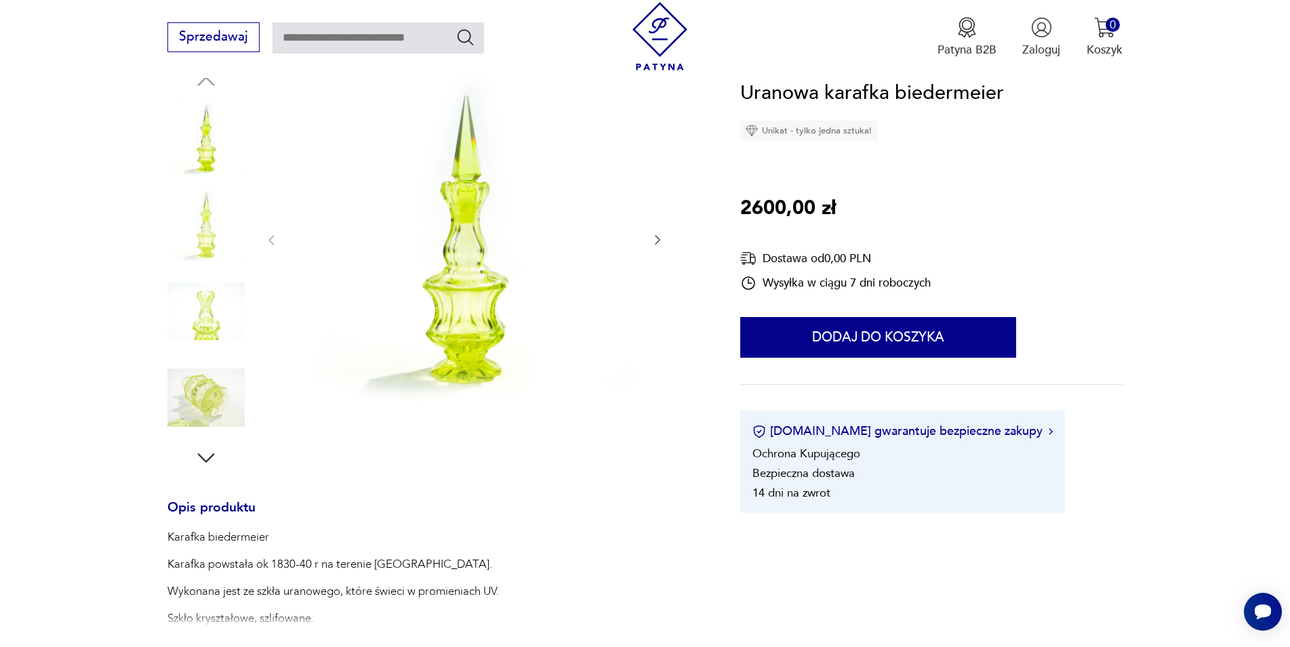
click at [659, 245] on icon "button" at bounding box center [658, 240] width 14 height 14
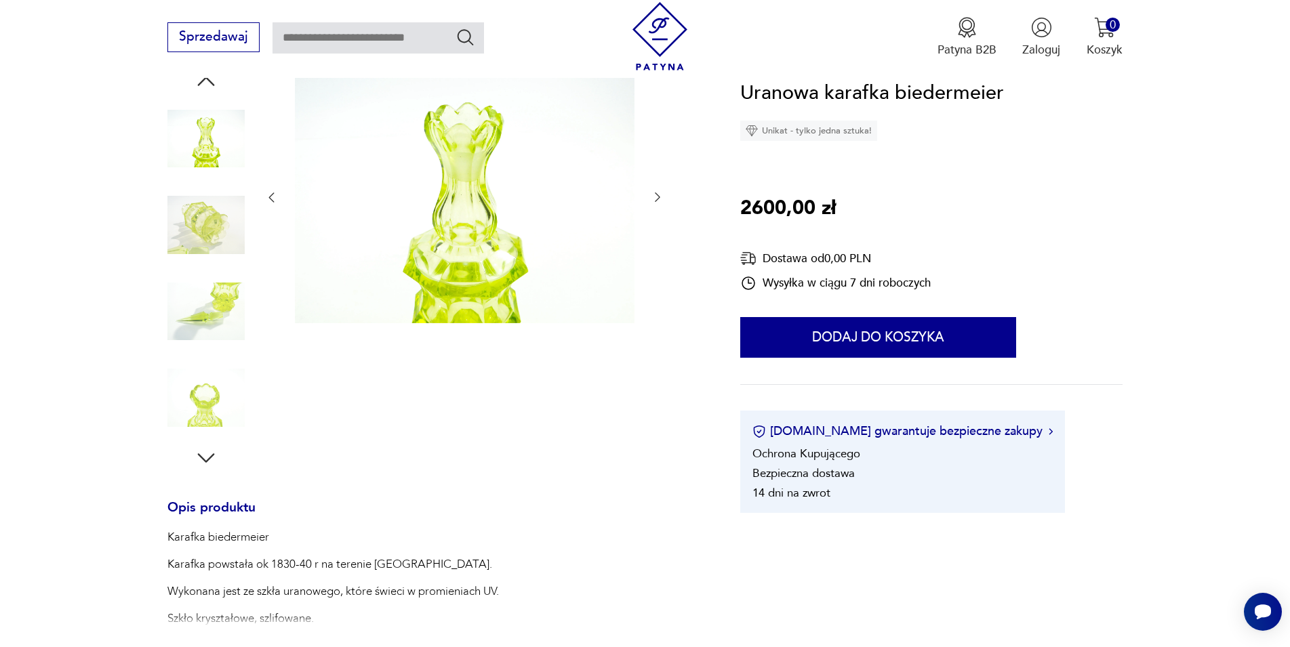
click at [444, 187] on img at bounding box center [465, 196] width 340 height 255
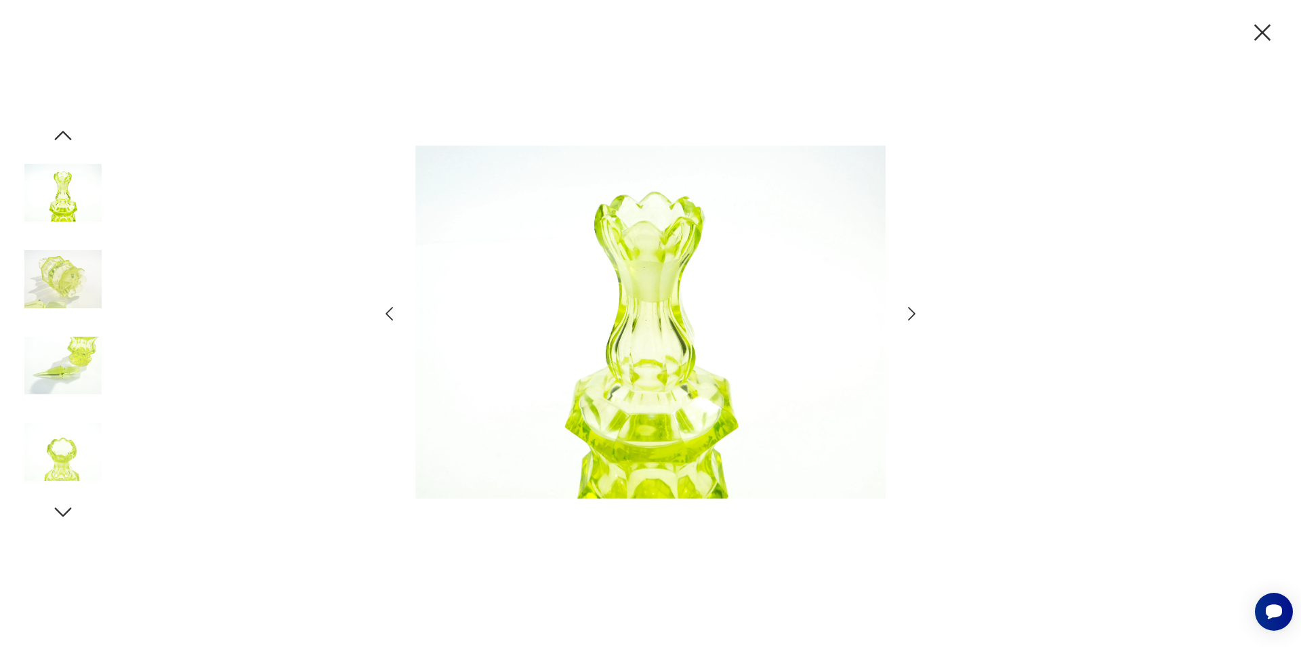
click at [903, 317] on icon "button" at bounding box center [912, 314] width 20 height 20
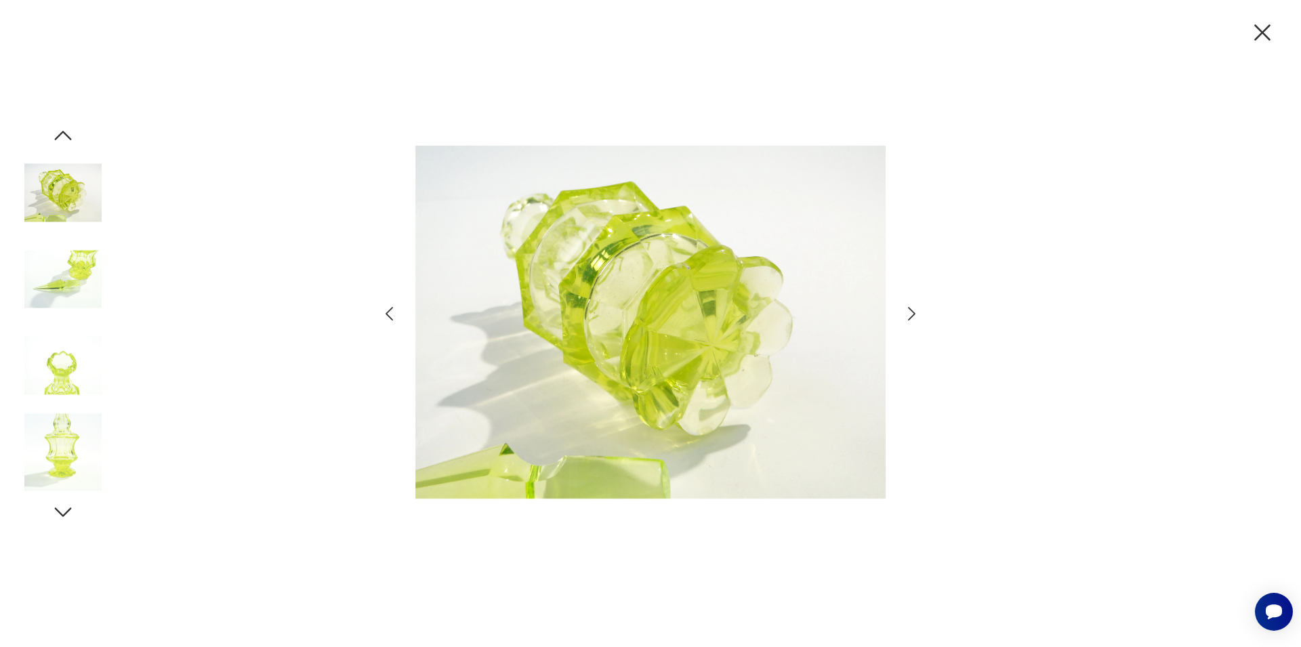
click at [903, 317] on icon "button" at bounding box center [912, 314] width 20 height 20
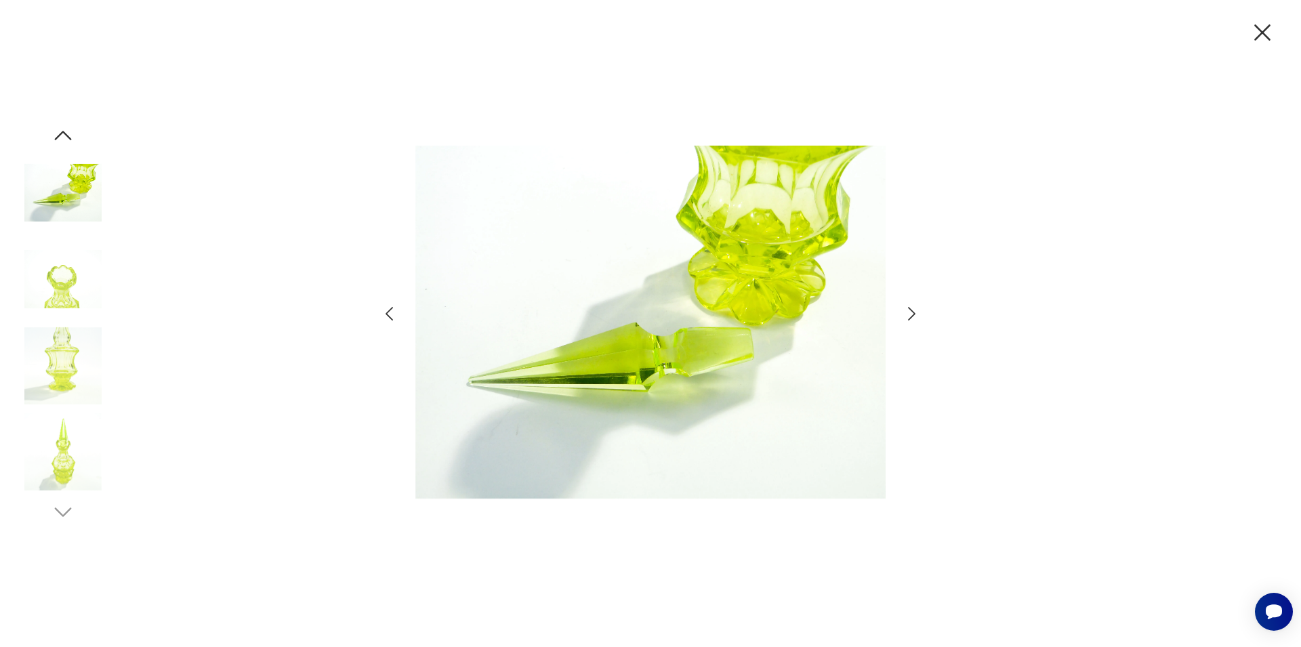
click at [903, 317] on icon "button" at bounding box center [912, 314] width 20 height 20
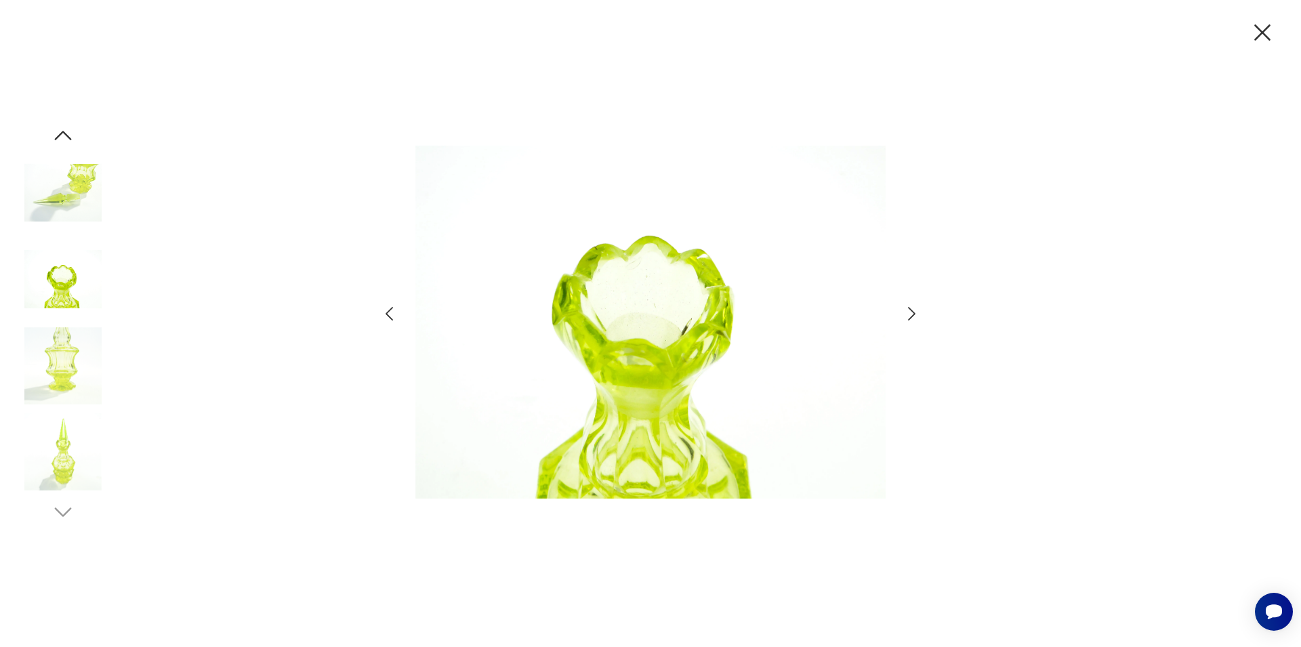
click at [903, 317] on icon "button" at bounding box center [912, 314] width 20 height 20
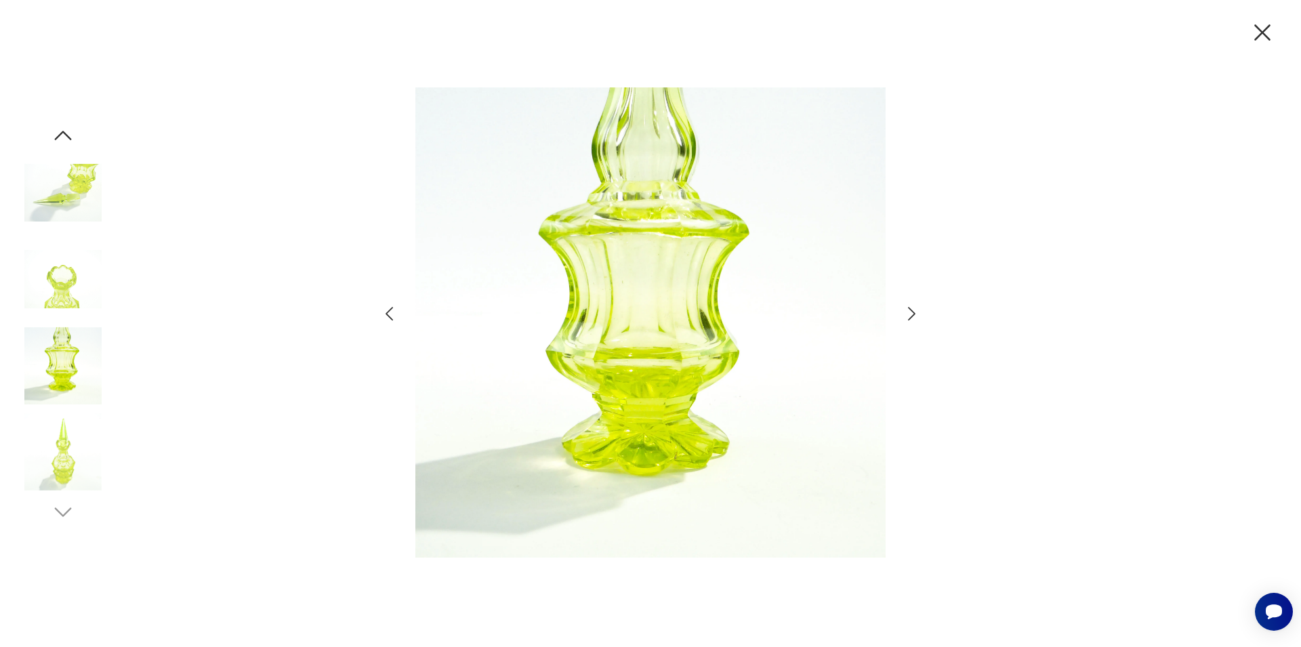
click at [903, 317] on icon "button" at bounding box center [912, 314] width 20 height 20
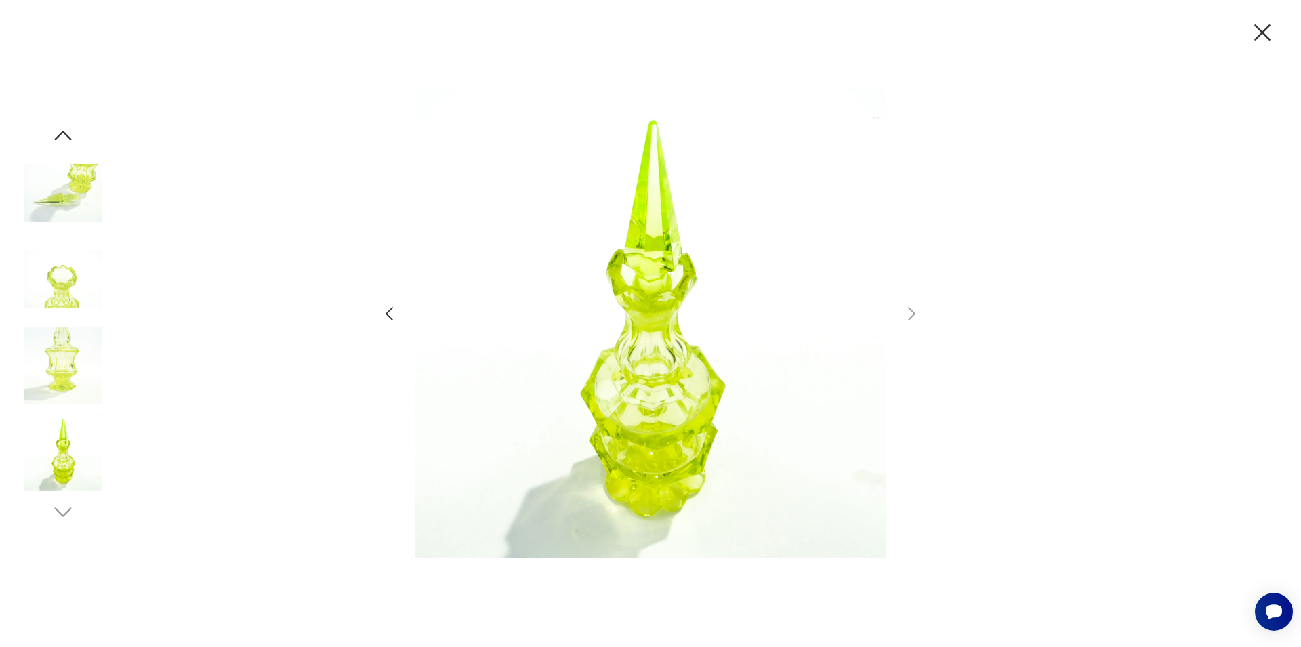
click at [1260, 26] on icon "button" at bounding box center [1262, 32] width 28 height 28
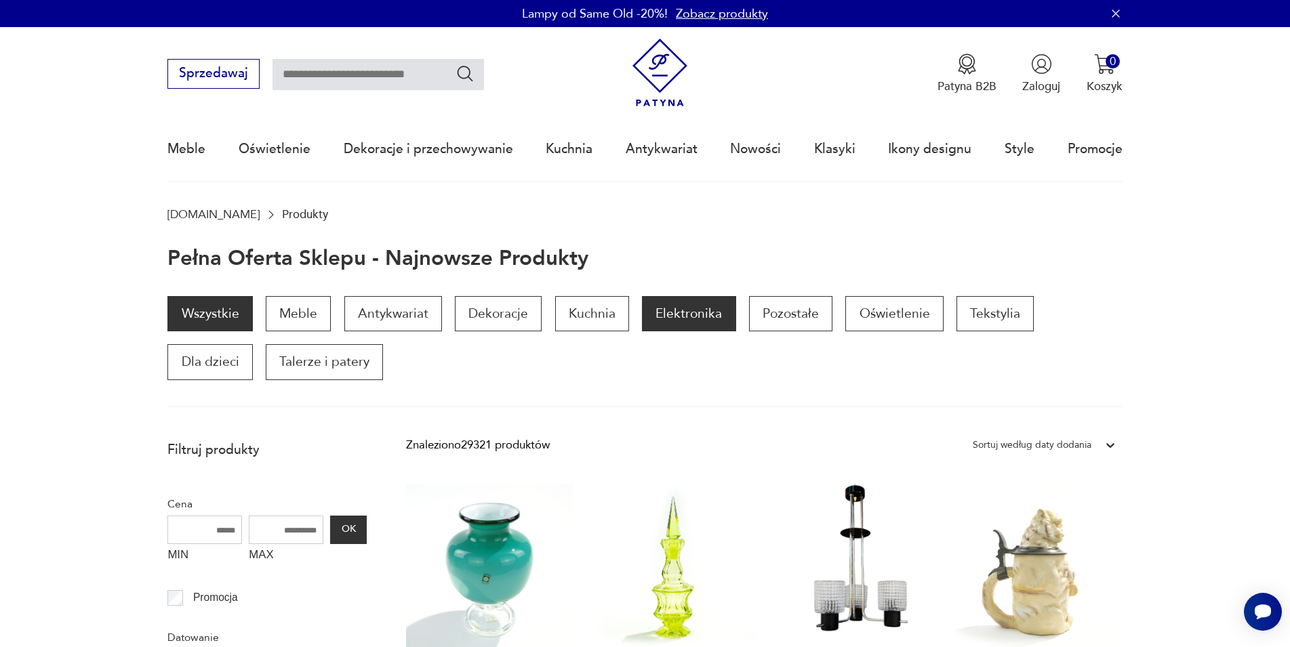
click at [667, 312] on p "Elektronika" at bounding box center [689, 313] width 94 height 35
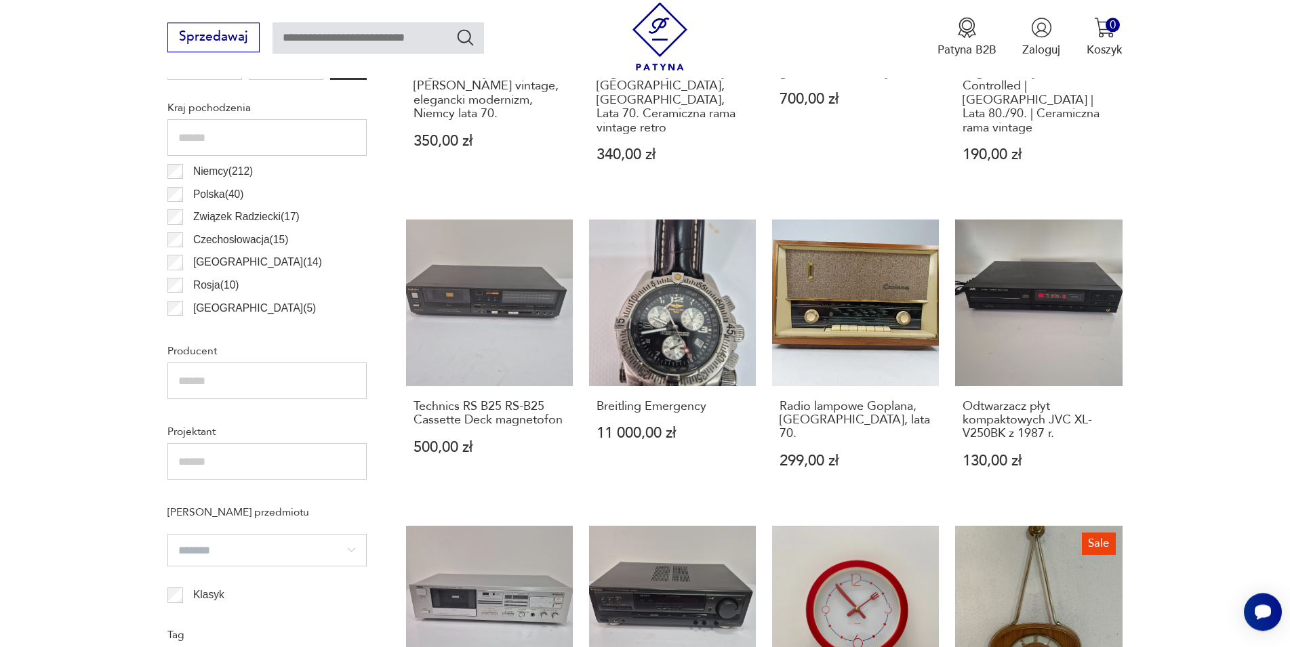
scroll to position [800, 0]
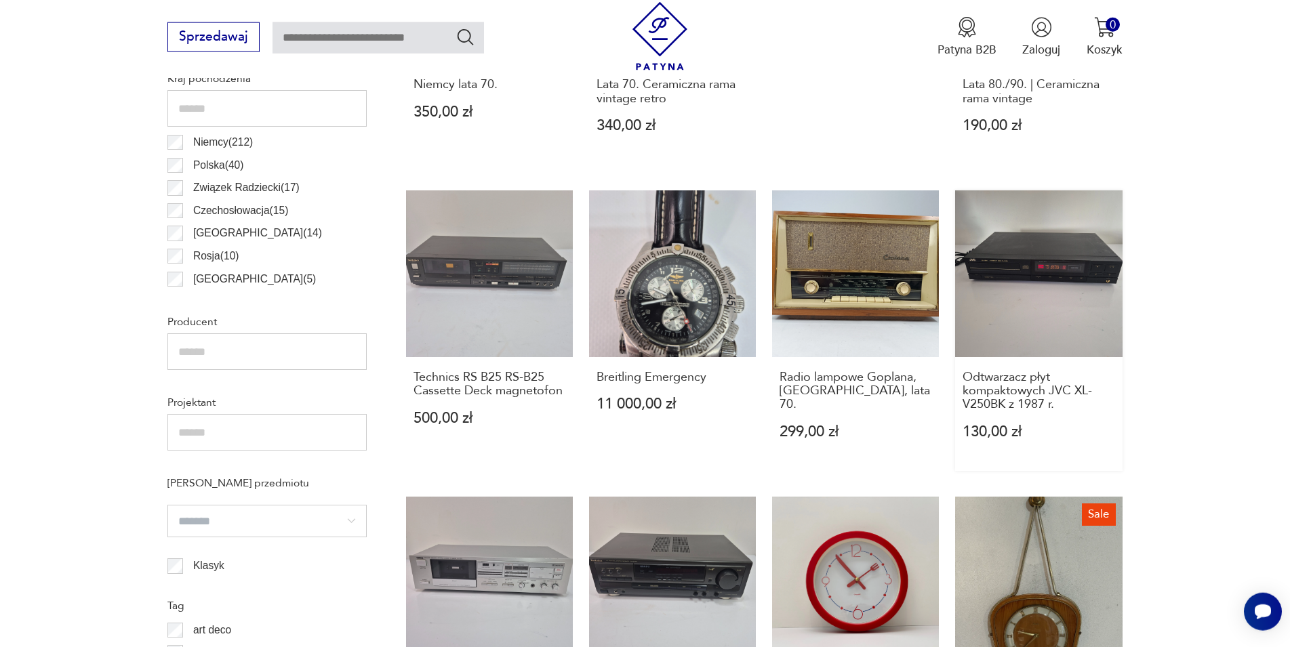
click at [1036, 272] on link "Odtwarzacz płyt kompaktowych JVC XL-V250BK z 1987 r. 130,00 zł" at bounding box center [1038, 330] width 167 height 281
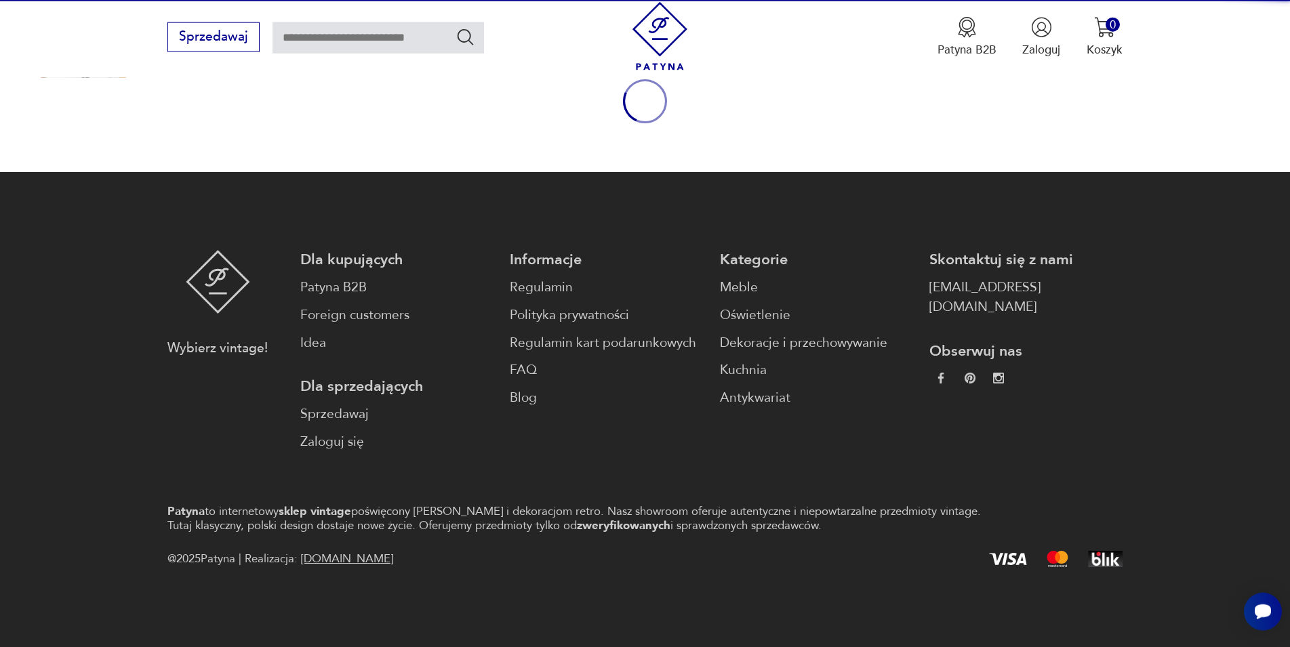
scroll to position [178, 0]
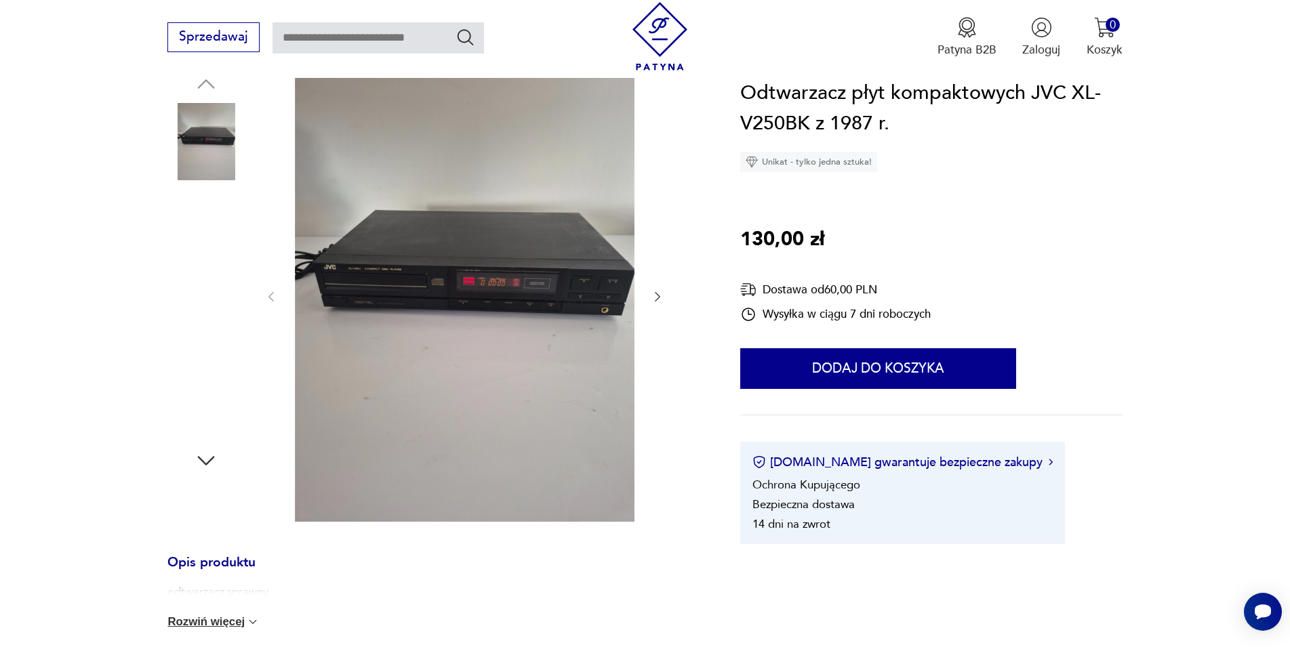
click at [423, 287] on img at bounding box center [465, 295] width 340 height 453
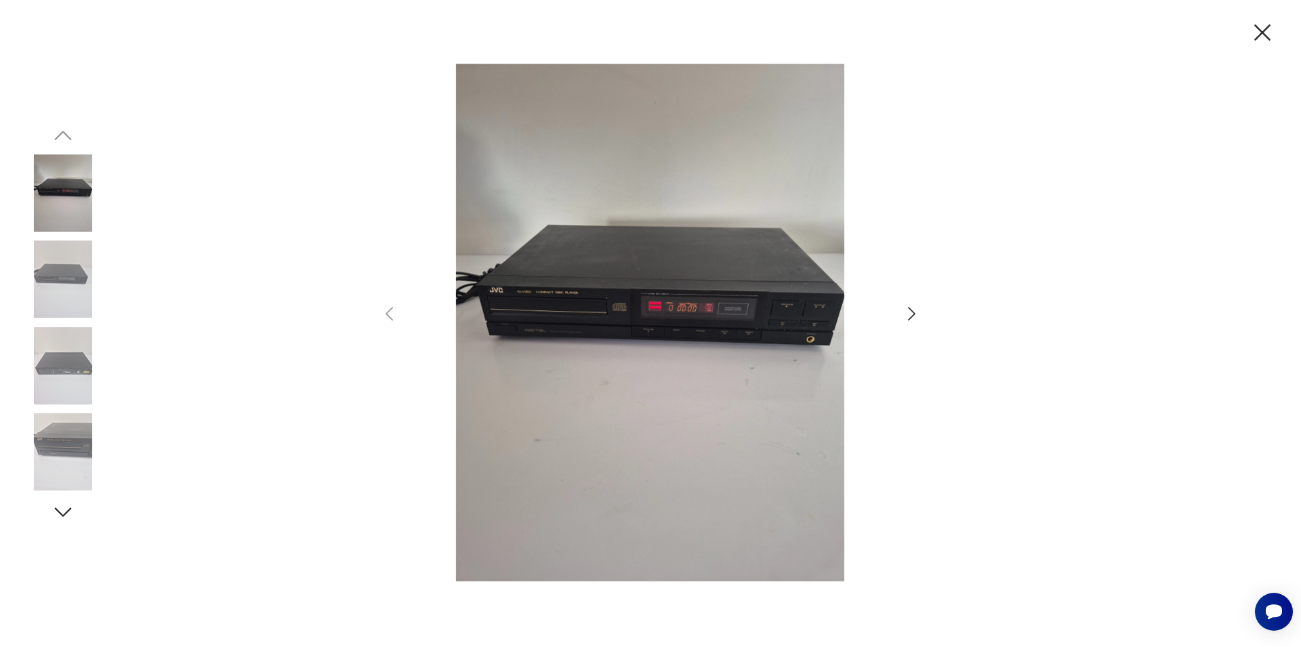
click at [909, 309] on icon "button" at bounding box center [911, 314] width 7 height 14
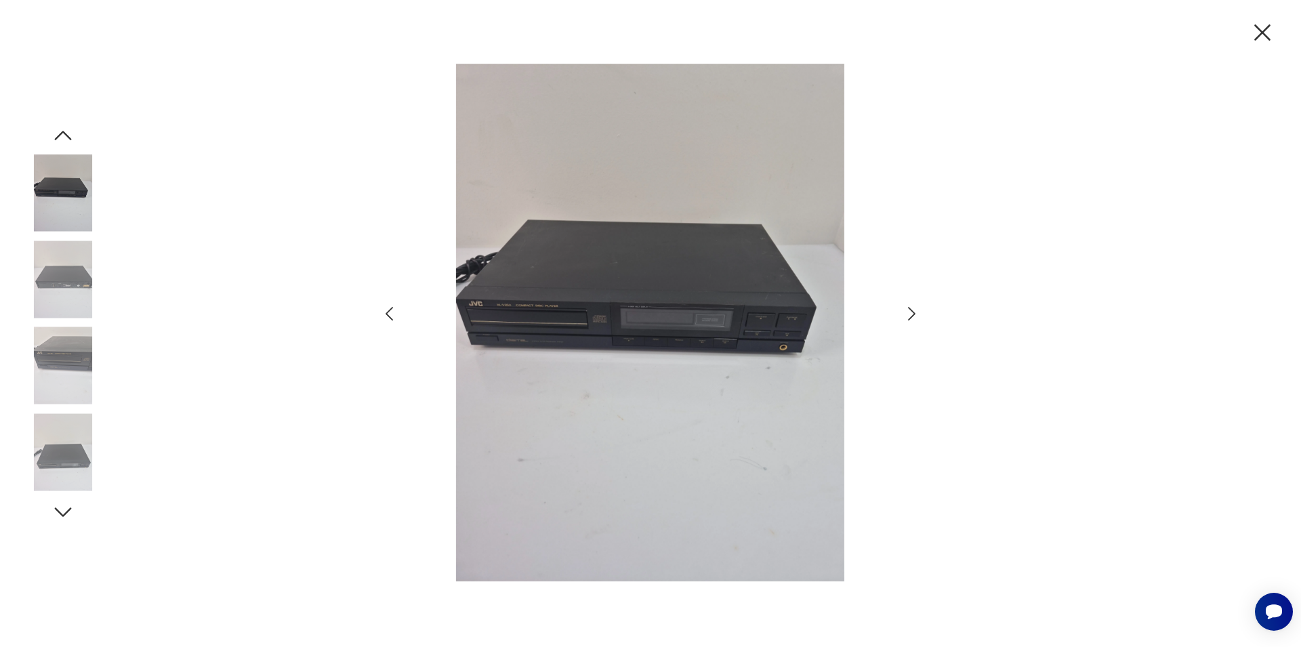
click at [909, 314] on icon "button" at bounding box center [912, 314] width 20 height 20
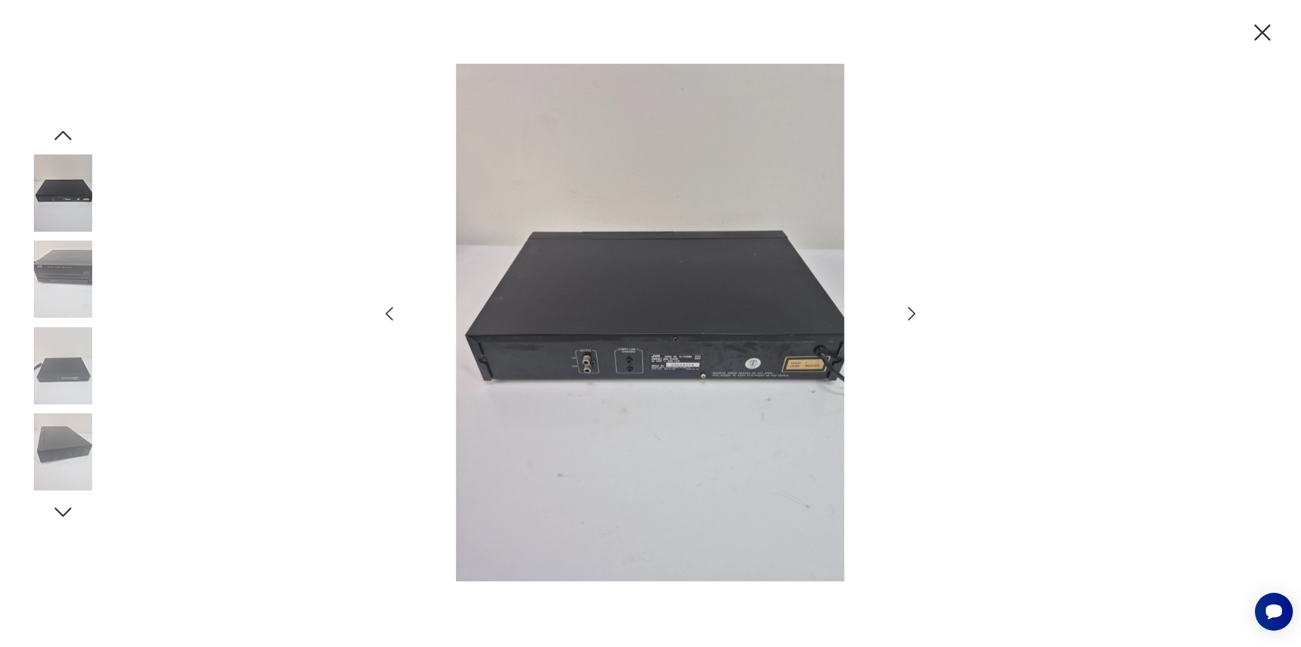
click at [909, 314] on icon "button" at bounding box center [912, 314] width 20 height 20
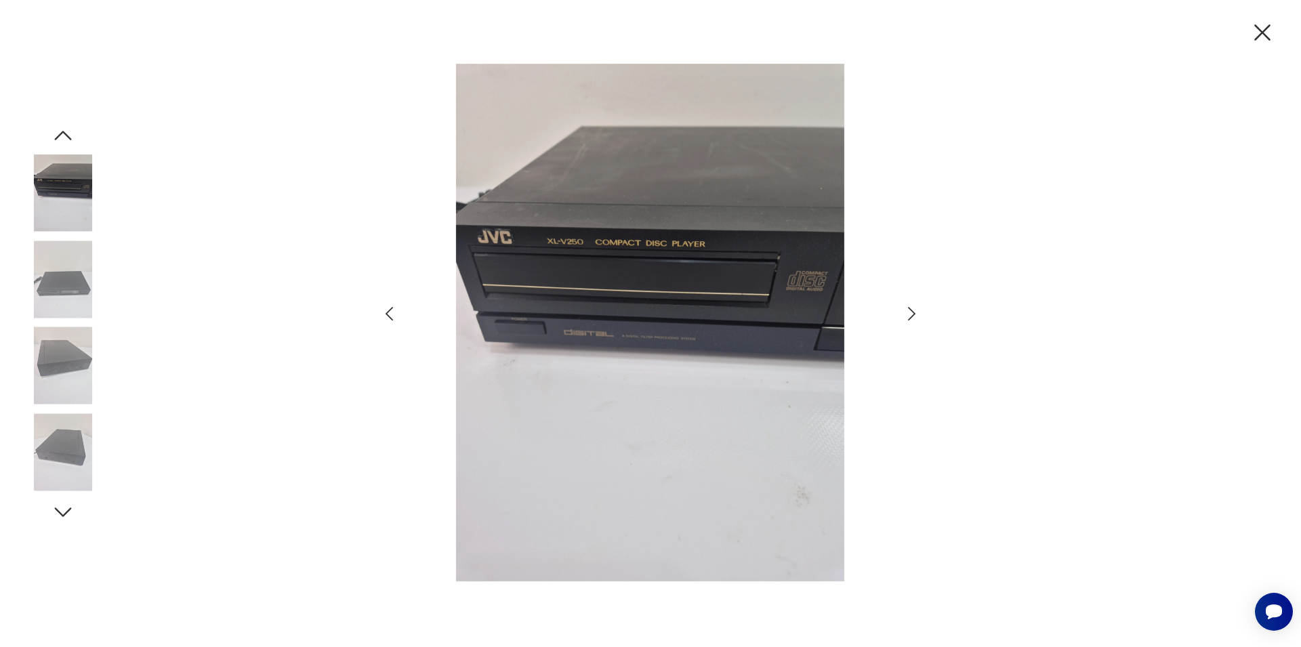
click at [909, 314] on icon "button" at bounding box center [912, 314] width 20 height 20
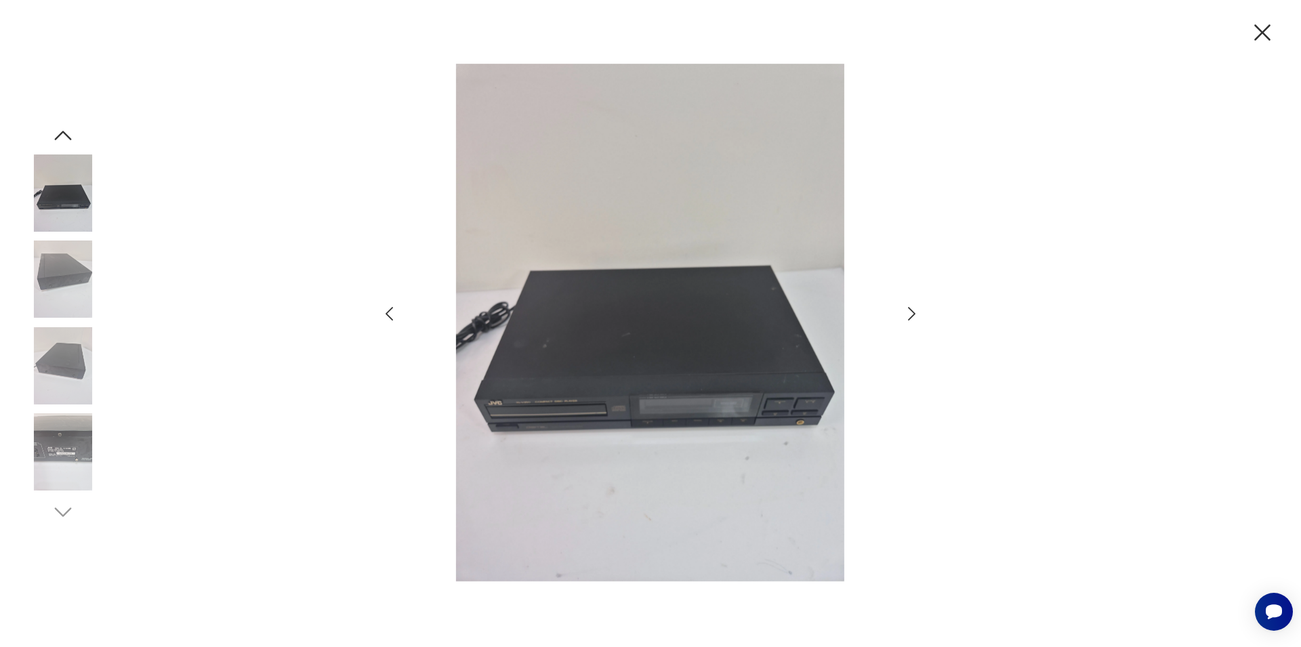
click at [909, 314] on icon "button" at bounding box center [912, 314] width 20 height 20
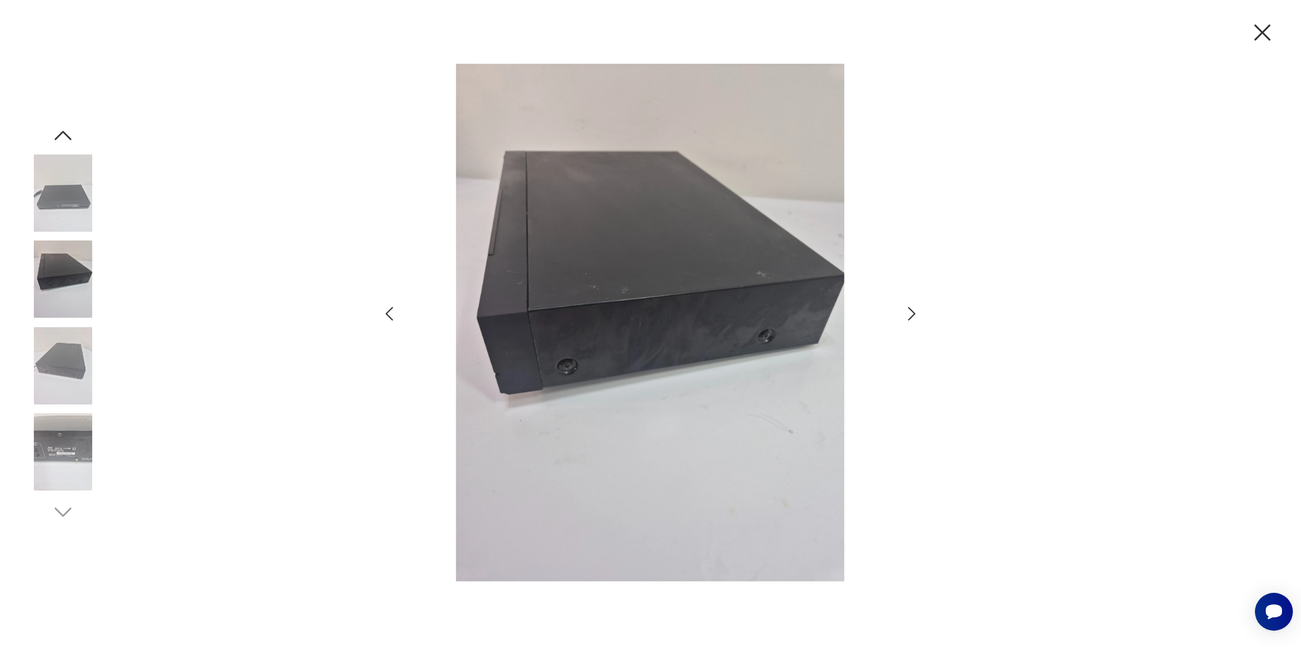
click at [1259, 33] on icon "button" at bounding box center [1262, 32] width 28 height 28
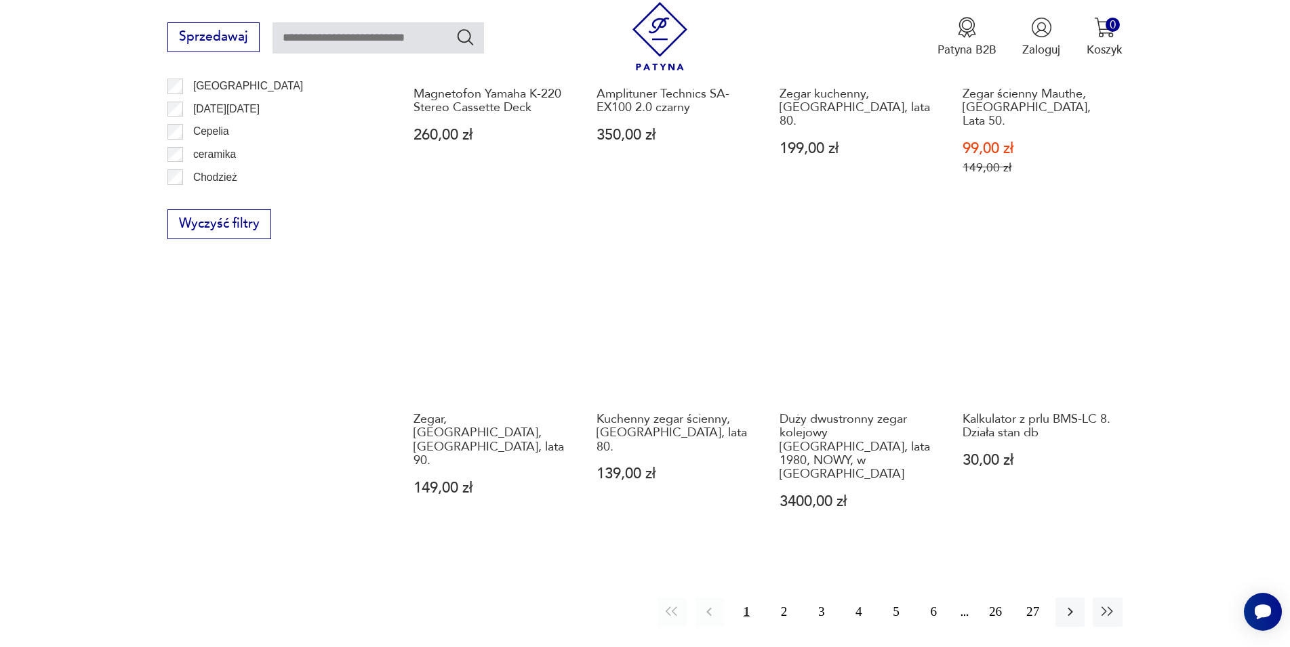
scroll to position [1564, 0]
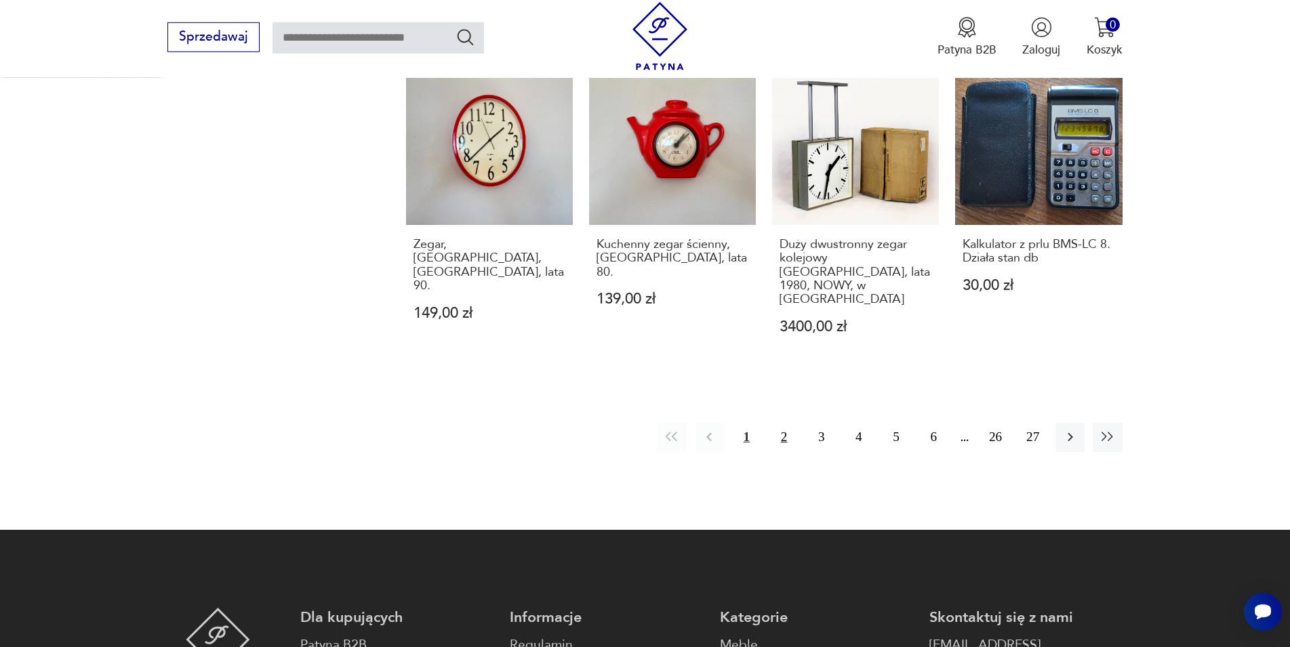
click at [782, 423] on button "2" at bounding box center [783, 437] width 29 height 29
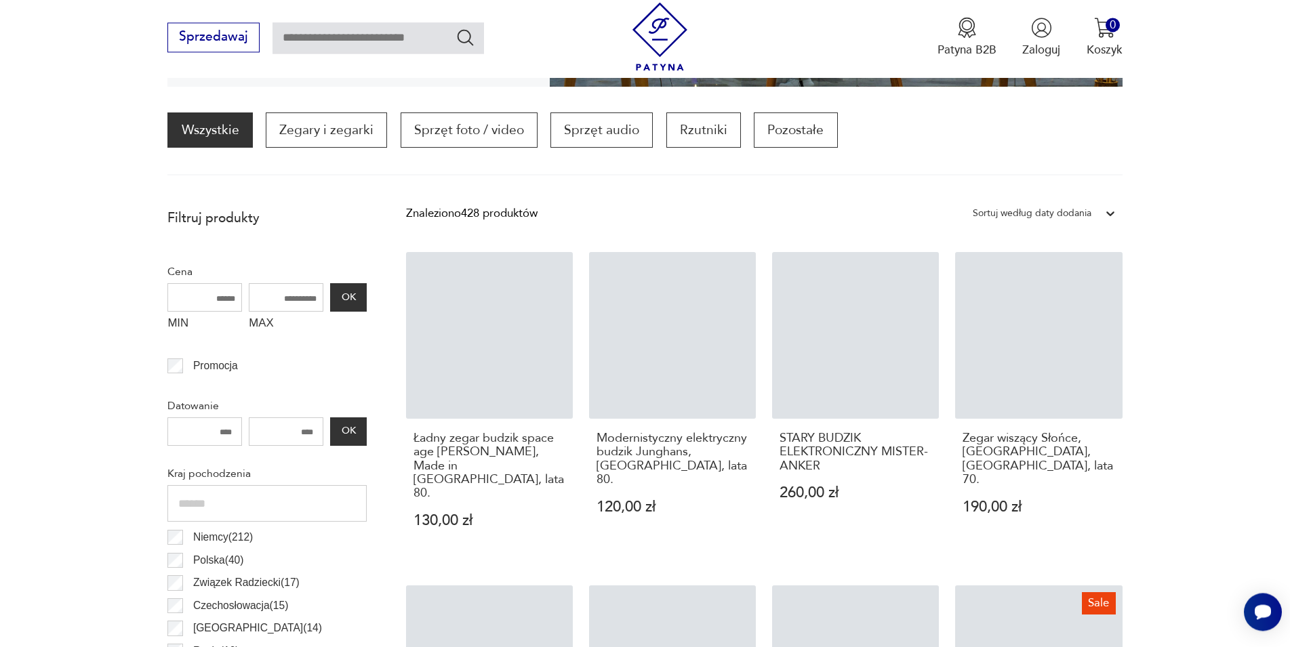
scroll to position [403, 0]
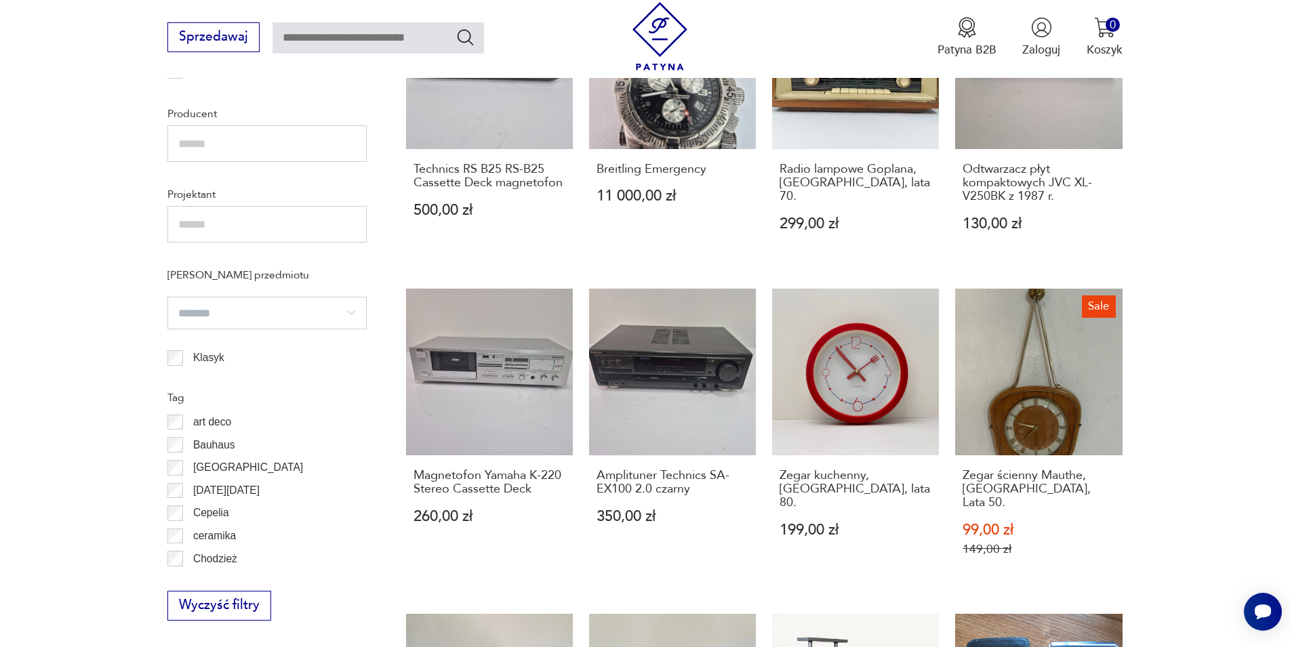
scroll to position [1423, 0]
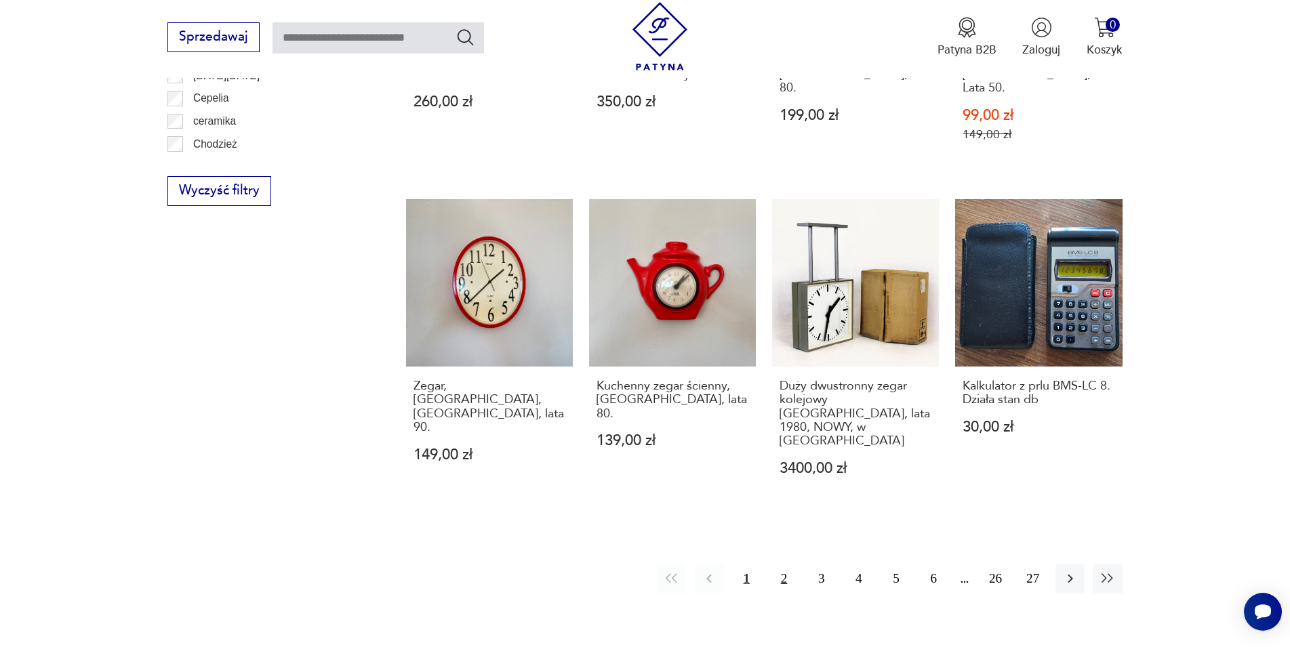
click at [781, 565] on button "2" at bounding box center [783, 579] width 29 height 29
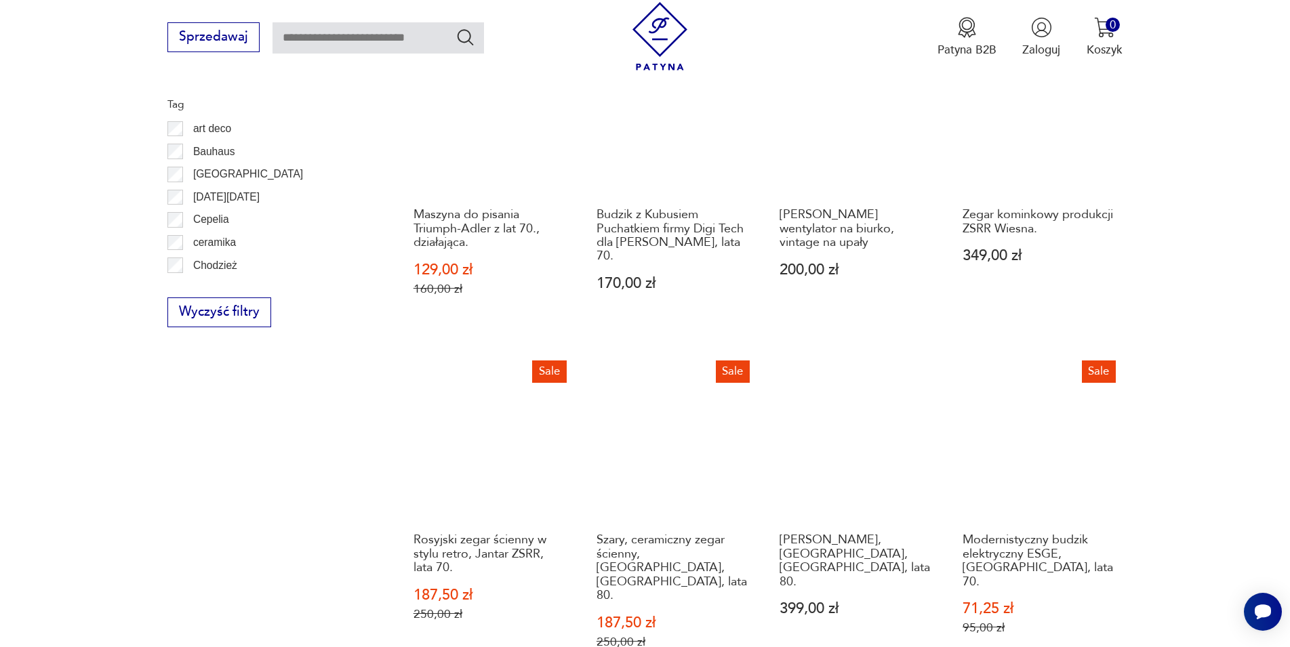
scroll to position [1716, 0]
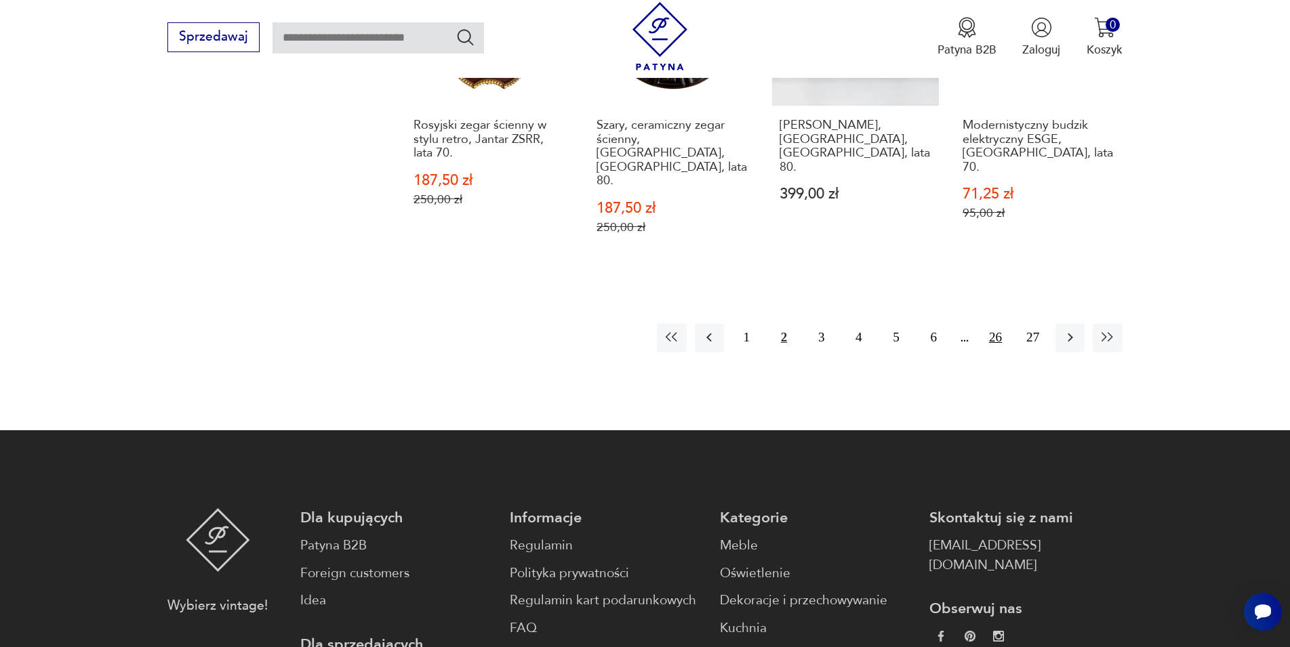
click at [998, 323] on button "26" at bounding box center [995, 337] width 29 height 29
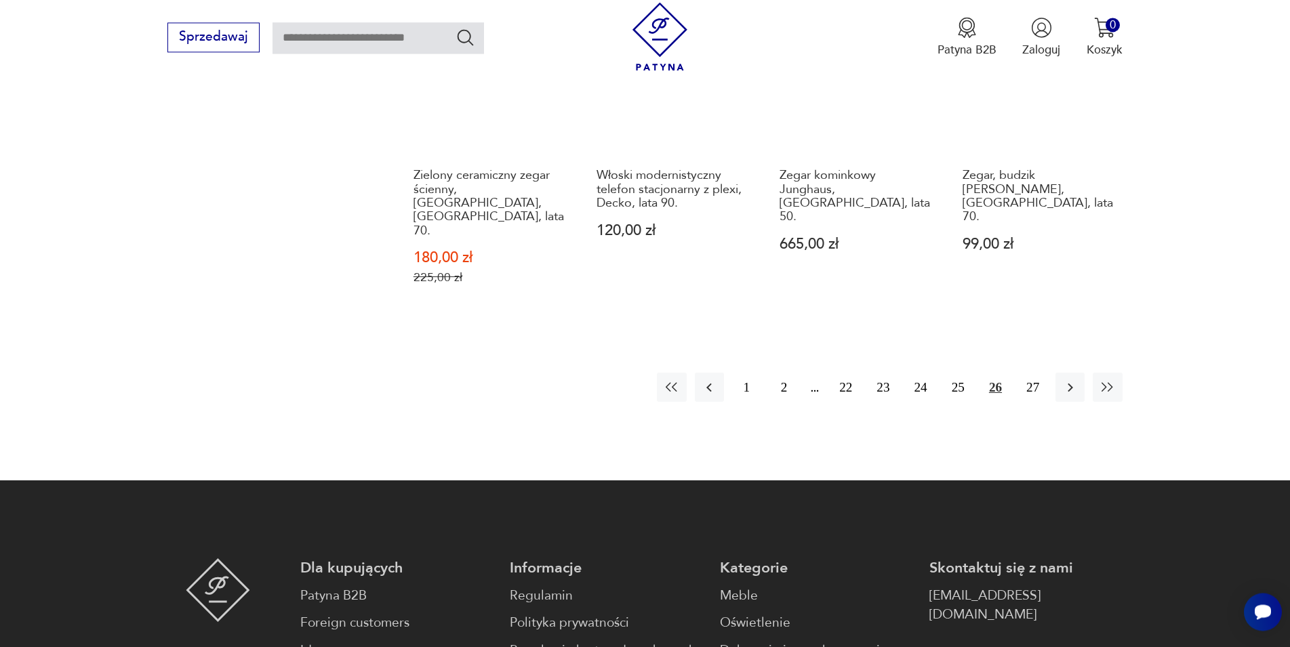
scroll to position [1716, 0]
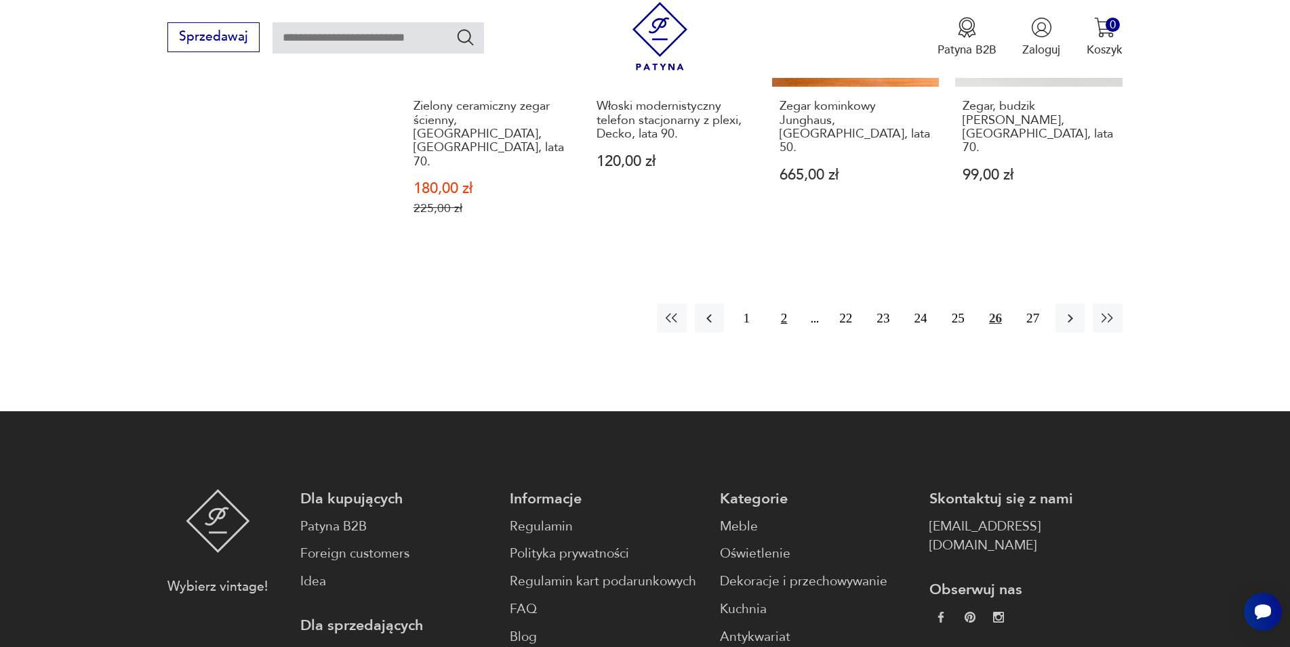
click at [789, 304] on button "2" at bounding box center [783, 318] width 29 height 29
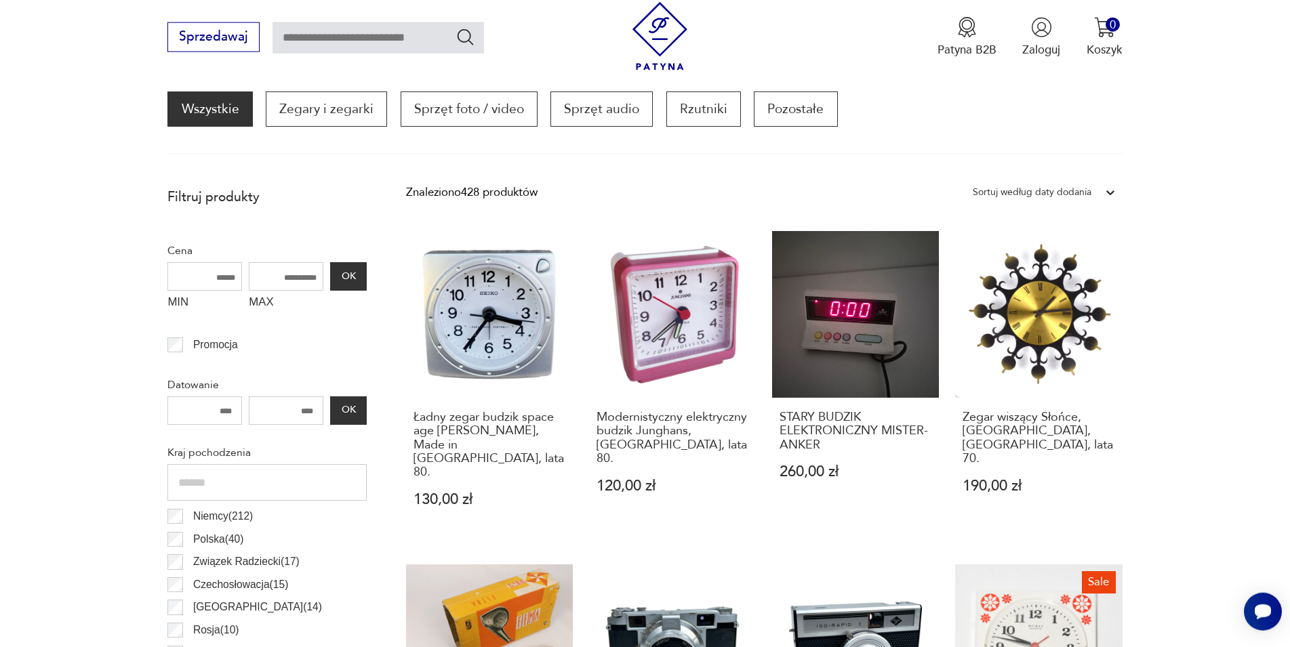
scroll to position [403, 0]
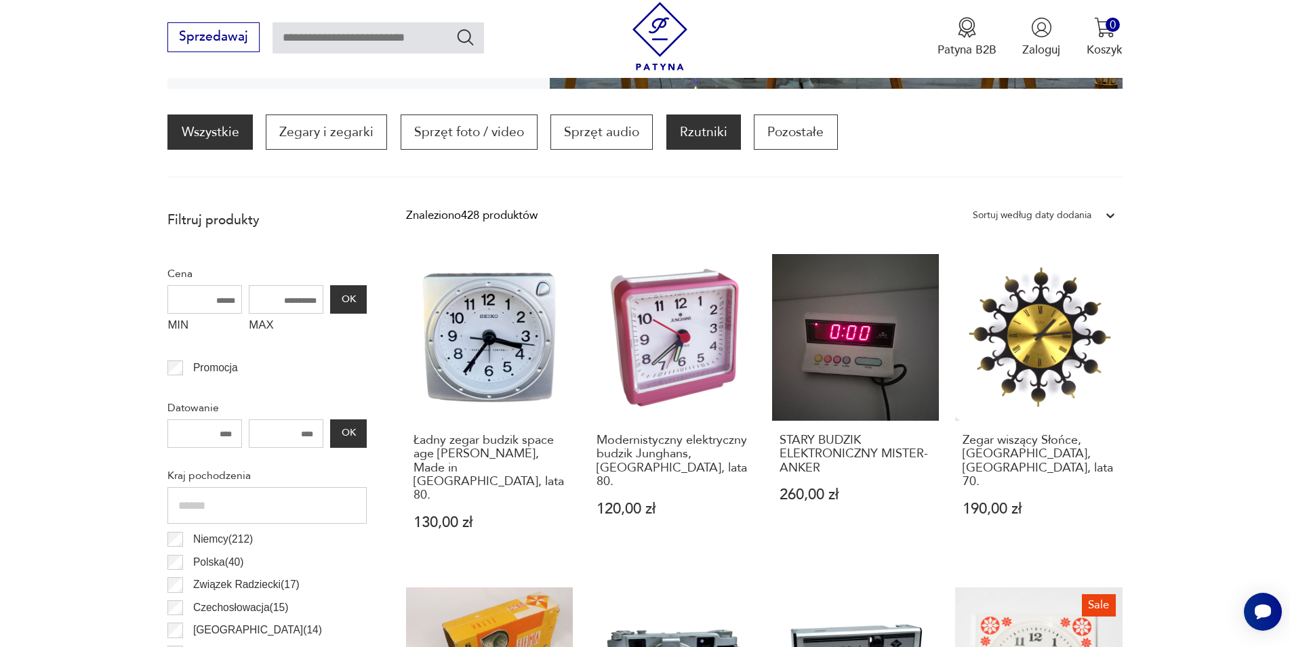
click at [703, 136] on p "Rzutniki" at bounding box center [703, 132] width 75 height 35
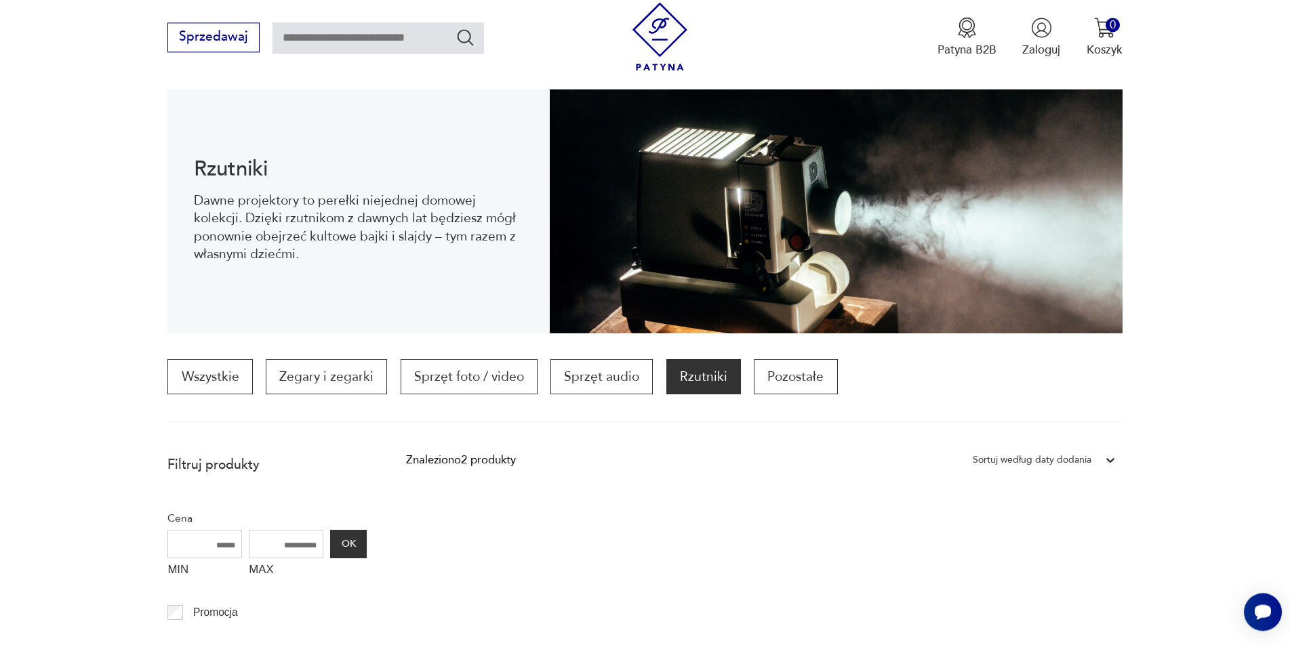
scroll to position [160, 0]
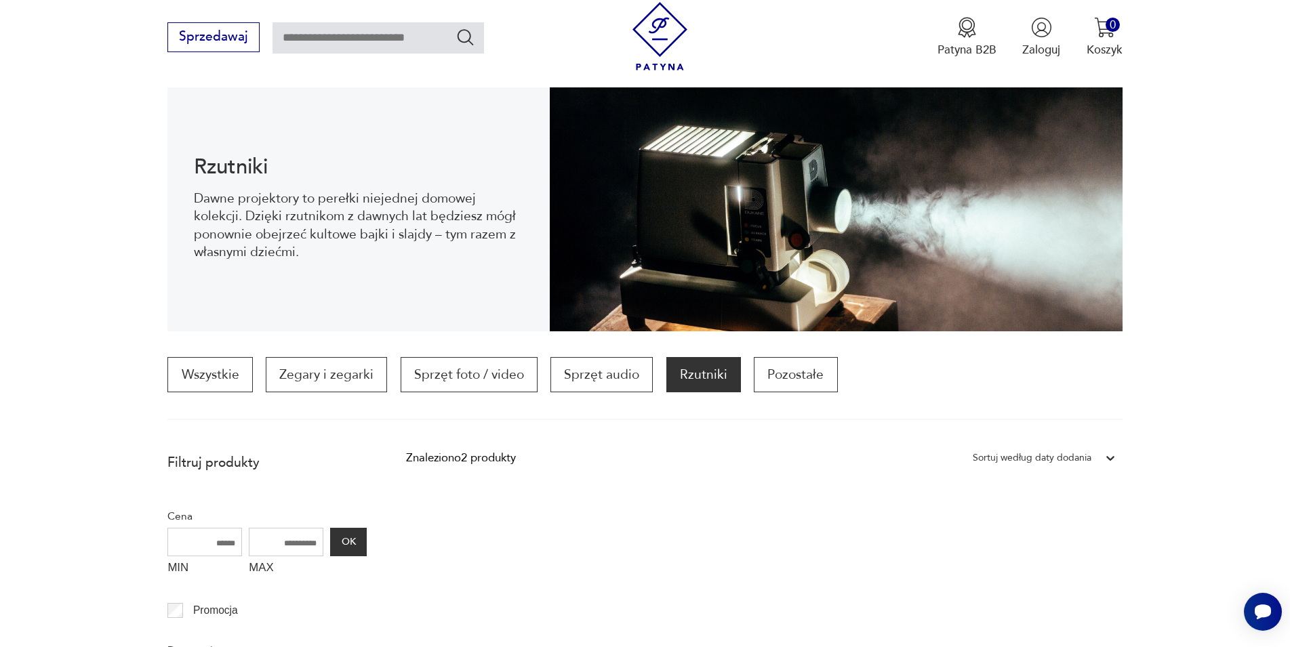
scroll to position [403, 0]
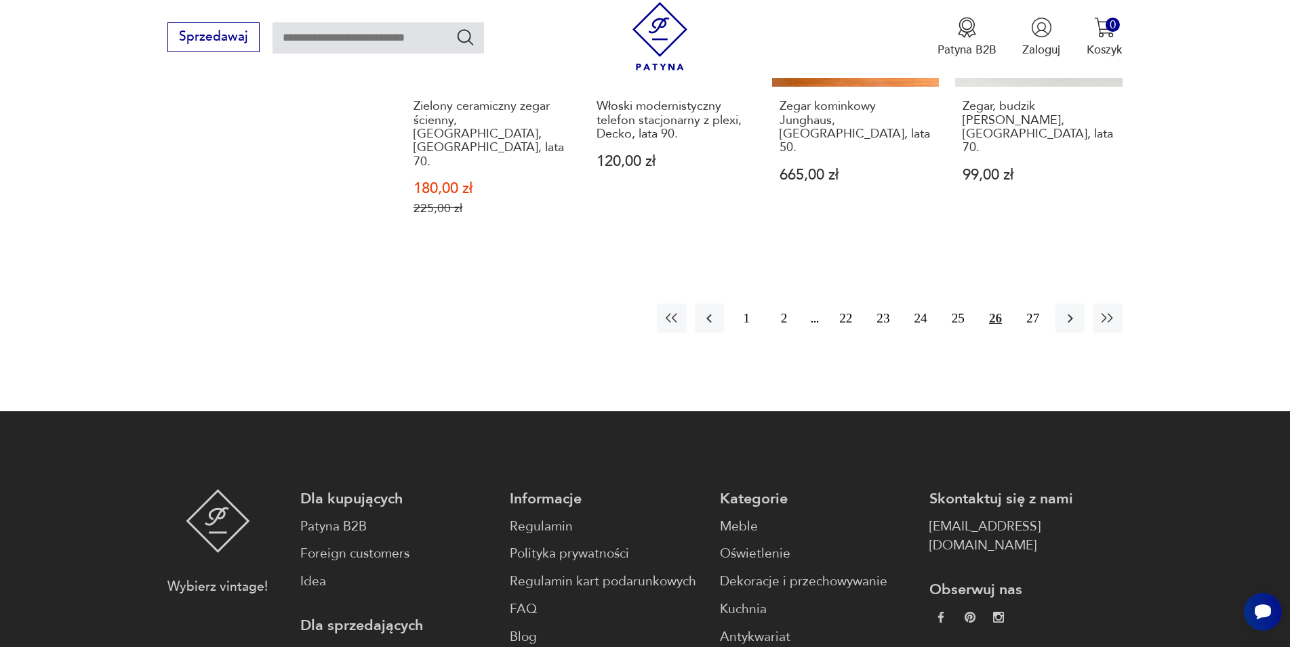
scroll to position [1535, 0]
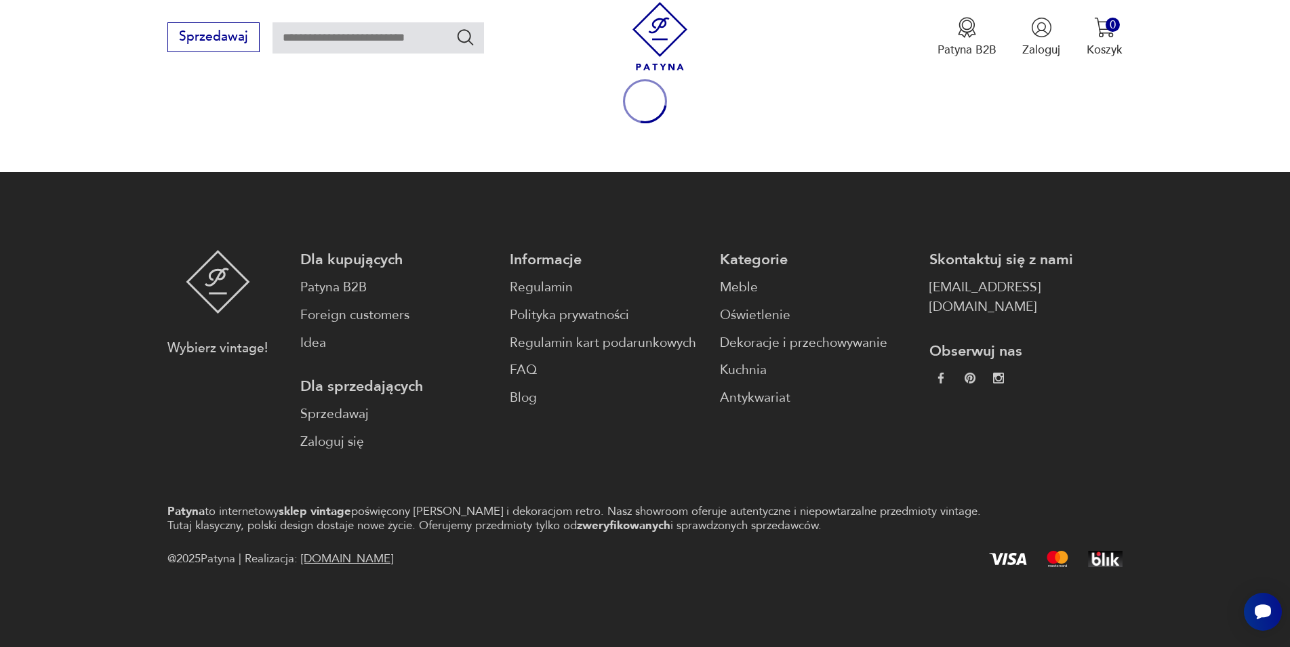
scroll to position [178, 0]
